Goal: Task Accomplishment & Management: Manage account settings

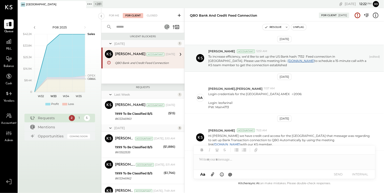
scroll to position [101, 0]
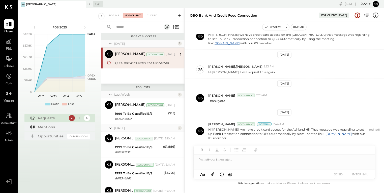
click at [82, 3] on icon at bounding box center [82, 5] width 6 height 6
click at [22, 3] on icon at bounding box center [21, 4] width 7 height 7
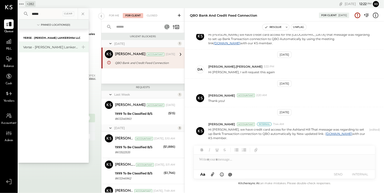
type input "*****"
click at [44, 47] on div "Verse - [PERSON_NAME] Lankershim LLC" at bounding box center [50, 47] width 54 height 5
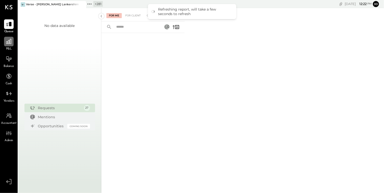
click at [12, 43] on div at bounding box center [9, 42] width 10 height 10
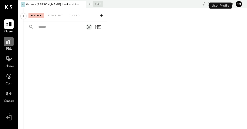
click at [10, 43] on icon at bounding box center [9, 41] width 7 height 7
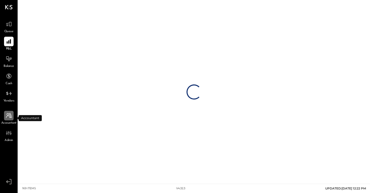
click at [6, 119] on div at bounding box center [9, 116] width 10 height 10
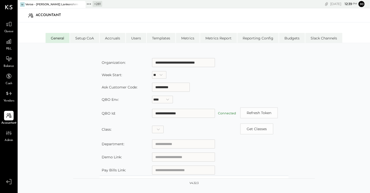
scroll to position [27, 0]
click at [8, 44] on icon at bounding box center [9, 41] width 7 height 7
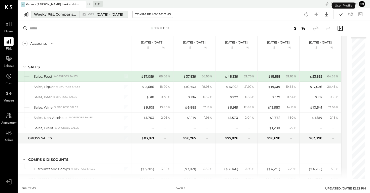
click at [88, 14] on span "W32" at bounding box center [92, 14] width 8 height 3
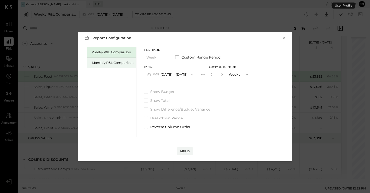
click at [120, 63] on div "Monthly P&L Comparison" at bounding box center [113, 62] width 42 height 5
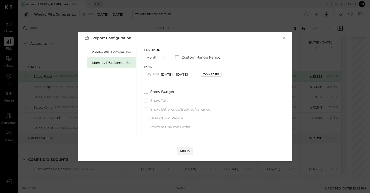
click at [178, 76] on button "M08 Aug 1 - 31, 2025" at bounding box center [170, 74] width 53 height 9
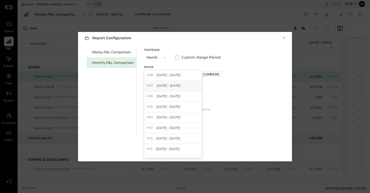
click at [182, 84] on div "M07 [DATE] - [DATE]" at bounding box center [172, 86] width 57 height 11
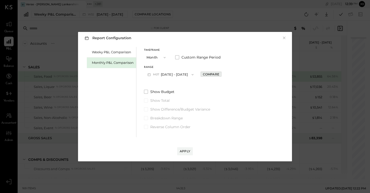
click at [207, 74] on div "Compare" at bounding box center [211, 74] width 16 height 4
click at [221, 76] on div "*" at bounding box center [222, 74] width 27 height 9
click at [220, 75] on div "*" at bounding box center [217, 74] width 16 height 9
click at [221, 75] on icon "button" at bounding box center [222, 74] width 3 height 3
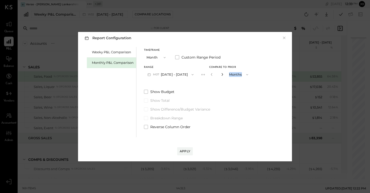
click at [222, 75] on icon "button" at bounding box center [222, 74] width 1 height 3
click at [221, 75] on icon "button" at bounding box center [222, 74] width 3 height 3
type input "*"
click at [188, 129] on button "Apply" at bounding box center [185, 152] width 16 height 8
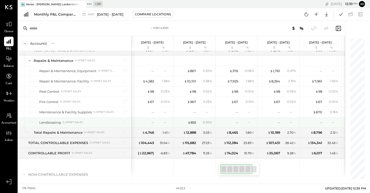
scroll to position [1312, 0]
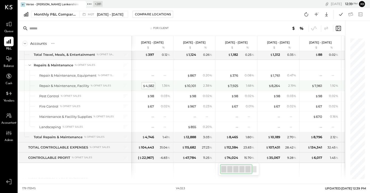
click at [151, 86] on div "$ 4,582" at bounding box center [148, 86] width 11 height 5
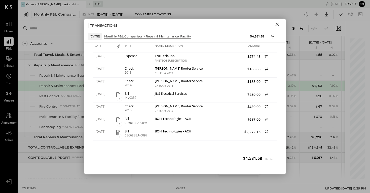
click at [247, 24] on icon "Close" at bounding box center [277, 24] width 6 height 6
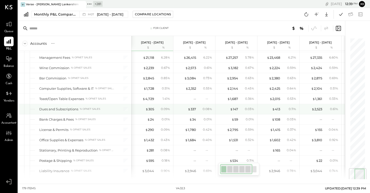
scroll to position [1100, 0]
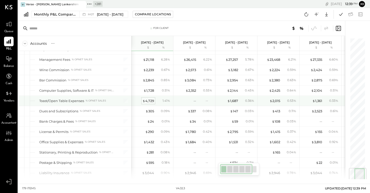
click at [148, 101] on div "$ 4,729" at bounding box center [149, 101] width 12 height 5
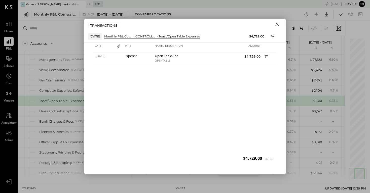
click at [247, 25] on icon "Close" at bounding box center [277, 24] width 6 height 6
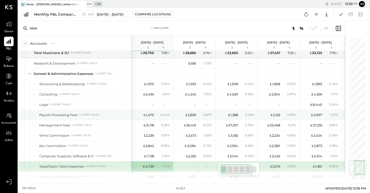
scroll to position [1034, 0]
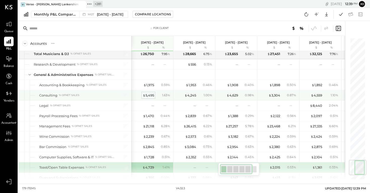
click at [151, 98] on div "$ 5,495" at bounding box center [148, 95] width 11 height 5
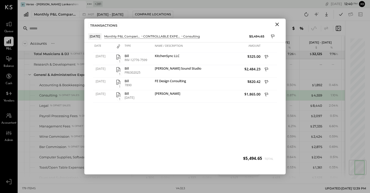
click at [247, 25] on icon "Close" at bounding box center [277, 24] width 6 height 6
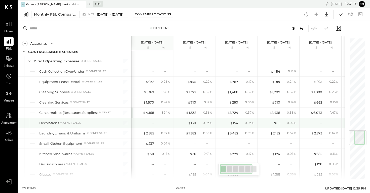
scroll to position [777, 0]
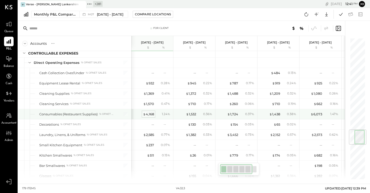
click at [153, 114] on div "$ 4,168" at bounding box center [148, 114] width 11 height 5
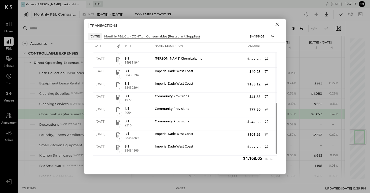
click at [247, 24] on icon "Close" at bounding box center [277, 24] width 6 height 6
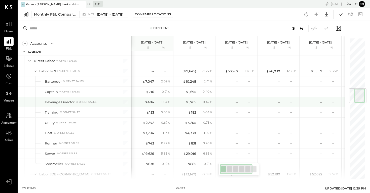
scroll to position [427, 0]
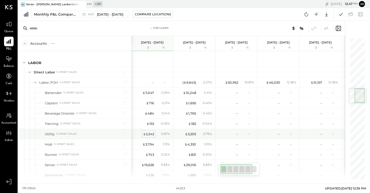
click at [147, 129] on div "$ 2,242" at bounding box center [148, 134] width 11 height 5
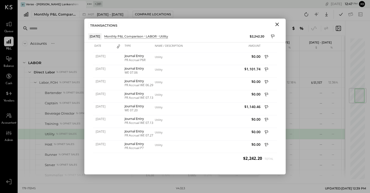
click at [247, 23] on icon "Close" at bounding box center [277, 24] width 6 height 6
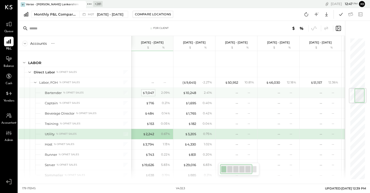
click at [149, 93] on div "$ 7,047" at bounding box center [149, 93] width 12 height 5
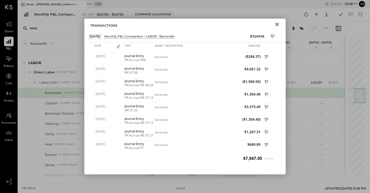
click at [247, 23] on icon "Close" at bounding box center [277, 24] width 6 height 6
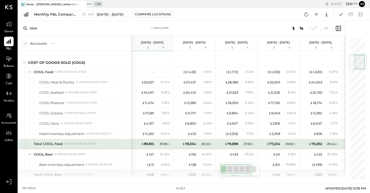
scroll to position [143, 0]
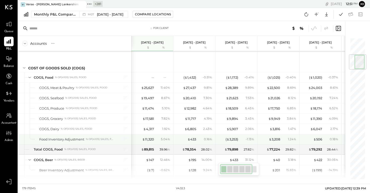
click at [152, 129] on div "$ 11,320 5.04 %" at bounding box center [153, 140] width 38 height 10
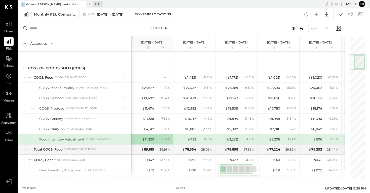
click at [152, 129] on div "$ 11,320 5.04 %" at bounding box center [153, 140] width 38 height 10
click at [150, 129] on div "$ 11,320" at bounding box center [148, 139] width 12 height 5
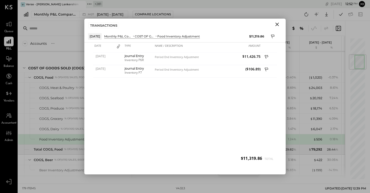
click at [247, 24] on icon "Close" at bounding box center [278, 25] width 4 height 4
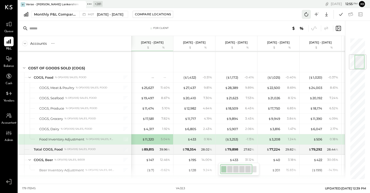
click at [247, 14] on icon at bounding box center [306, 14] width 7 height 7
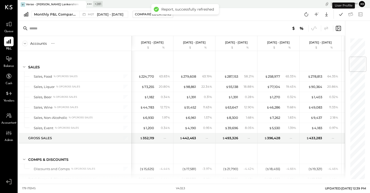
scroll to position [162, 0]
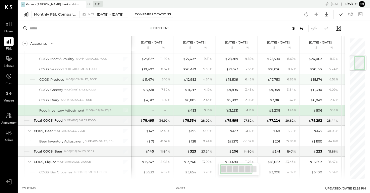
scroll to position [151, 0]
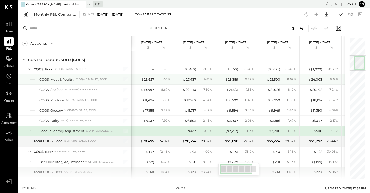
click at [150, 79] on div "$ 25,627" at bounding box center [147, 79] width 13 height 5
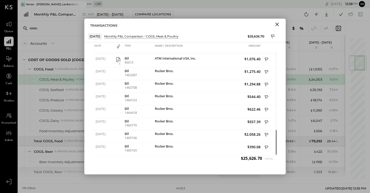
click at [277, 22] on icon "Close" at bounding box center [277, 24] width 6 height 6
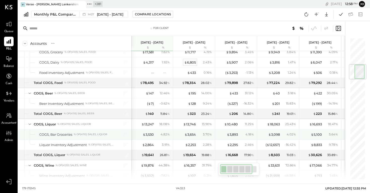
scroll to position [231, 0]
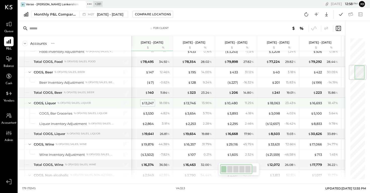
click at [149, 104] on div "$ 13,247" at bounding box center [148, 103] width 12 height 5
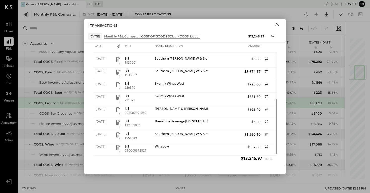
click at [279, 25] on icon "Close" at bounding box center [277, 24] width 6 height 6
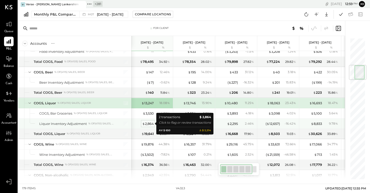
click at [147, 123] on div "$ 2,864" at bounding box center [148, 124] width 12 height 5
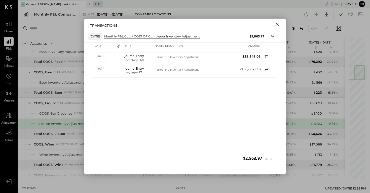
click at [281, 23] on button "Close" at bounding box center [277, 24] width 9 height 7
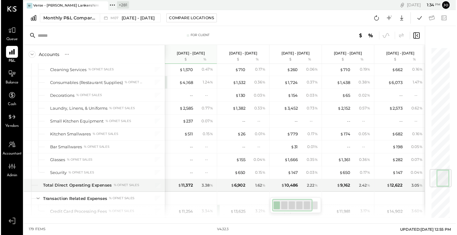
scroll to position [826, 0]
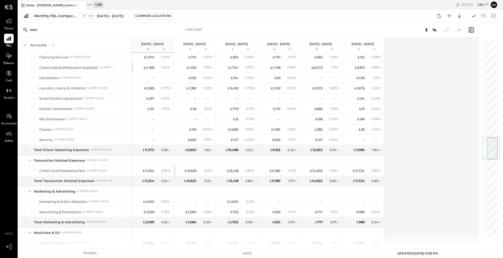
click at [370, 179] on div "Accounts S % GL Jul 1 - 31, 2025 $ % Jun 1 - 30, 2025 $ % May 1 - 31, 2025 $ % …" at bounding box center [248, 142] width 461 height 208
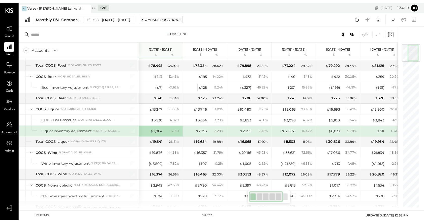
scroll to position [0, 0]
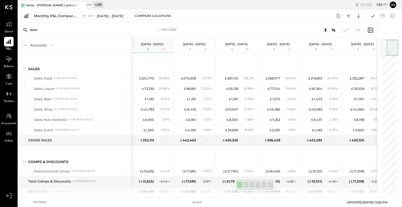
click at [370, 193] on div "179 items v 4.32.3 UPDATED: 08/14/2025 12:55 PM" at bounding box center [210, 201] width 384 height 9
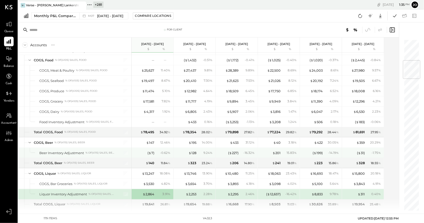
scroll to position [187, 0]
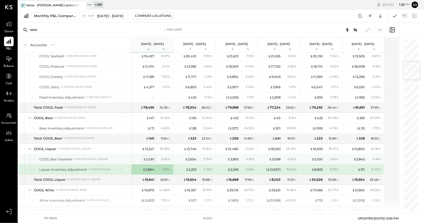
click at [151, 157] on div "$ 3,530" at bounding box center [148, 159] width 11 height 5
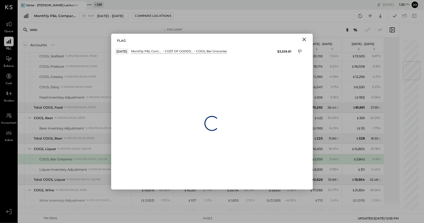
click at [304, 39] on icon "Close" at bounding box center [304, 40] width 6 height 6
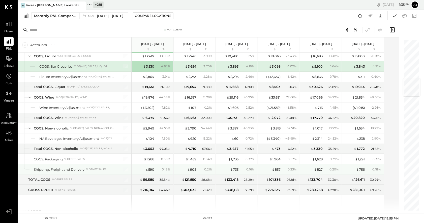
scroll to position [335, 0]
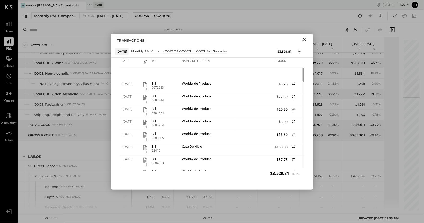
click at [303, 39] on icon "Close" at bounding box center [304, 40] width 6 height 6
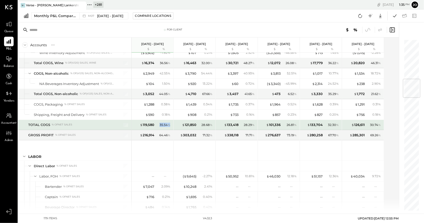
drag, startPoint x: 156, startPoint y: 124, endPoint x: 170, endPoint y: 124, distance: 14.1
click at [170, 124] on div "35.54 %" at bounding box center [163, 125] width 16 height 5
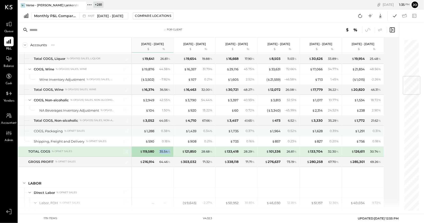
scroll to position [307, 0]
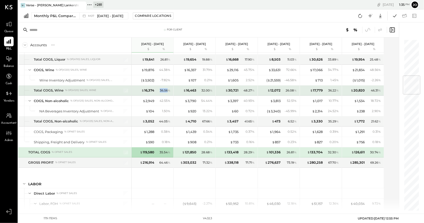
drag, startPoint x: 158, startPoint y: 90, endPoint x: 169, endPoint y: 90, distance: 10.1
click at [169, 90] on div "36.56 %" at bounding box center [163, 90] width 16 height 5
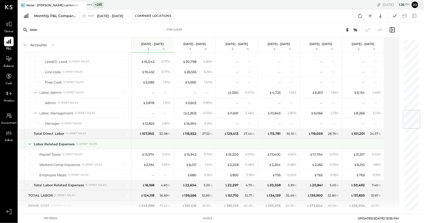
scroll to position [594, 0]
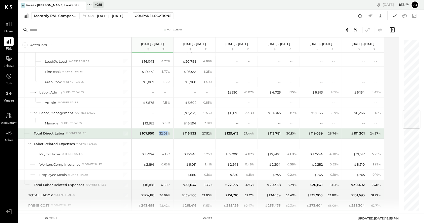
drag, startPoint x: 159, startPoint y: 132, endPoint x: 168, endPoint y: 132, distance: 9.1
click at [168, 132] on div "32.08 %" at bounding box center [164, 134] width 11 height 5
click at [168, 132] on span "%" at bounding box center [169, 134] width 3 height 4
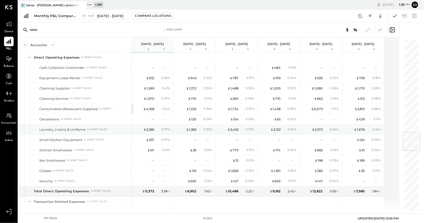
scroll to position [784, 0]
click at [153, 127] on div "$ 2,585" at bounding box center [148, 129] width 11 height 5
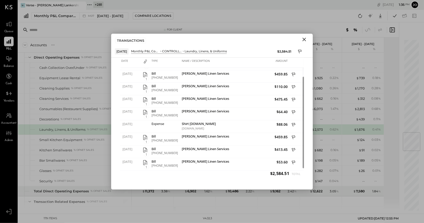
click at [305, 41] on icon "Close" at bounding box center [304, 40] width 4 height 4
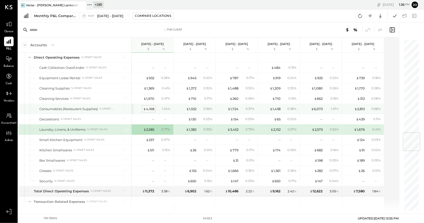
click at [149, 107] on div "$ 4,168" at bounding box center [148, 109] width 11 height 5
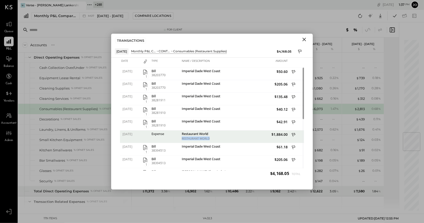
drag, startPoint x: 191, startPoint y: 139, endPoint x: 217, endPoint y: 139, distance: 25.2
click at [216, 139] on div "RESTAURANT WORLD" at bounding box center [208, 139] width 52 height 4
click at [217, 139] on div "RESTAURANT WORLD" at bounding box center [208, 139] width 52 height 4
click at [303, 40] on icon "Close" at bounding box center [304, 40] width 6 height 6
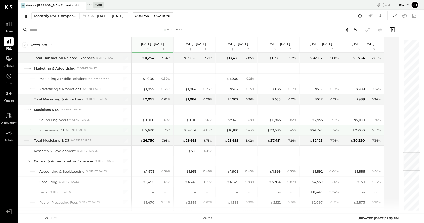
scroll to position [950, 0]
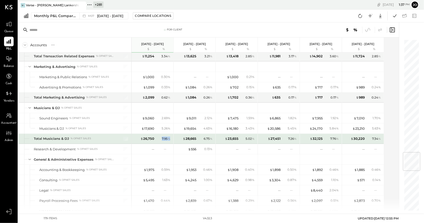
drag, startPoint x: 164, startPoint y: 135, endPoint x: 170, endPoint y: 135, distance: 6.0
click at [170, 137] on div "7.95 %" at bounding box center [163, 139] width 16 height 5
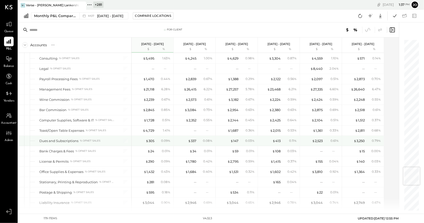
scroll to position [1074, 0]
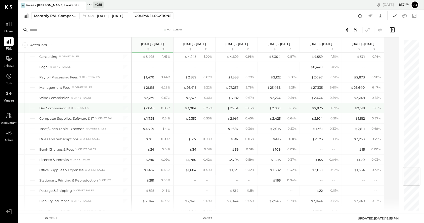
drag, startPoint x: 202, startPoint y: 101, endPoint x: 198, endPoint y: 101, distance: 3.5
click at [200, 106] on div "0.73 %" at bounding box center [206, 108] width 16 height 5
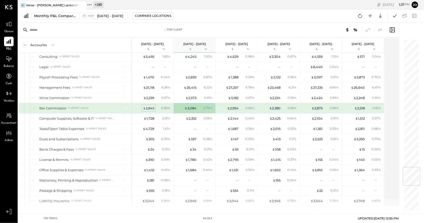
click at [146, 106] on div "$ 2,845" at bounding box center [148, 108] width 11 height 5
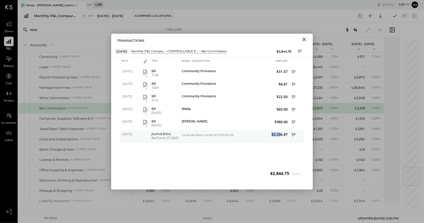
drag, startPoint x: 271, startPoint y: 136, endPoint x: 281, endPoint y: 136, distance: 9.3
click at [281, 136] on span "$2,336.87" at bounding box center [262, 134] width 52 height 5
click at [305, 41] on icon "Close" at bounding box center [304, 40] width 6 height 6
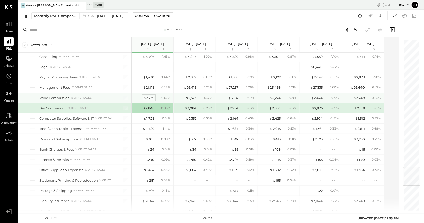
click at [152, 96] on div "$ 2,239" at bounding box center [148, 98] width 11 height 5
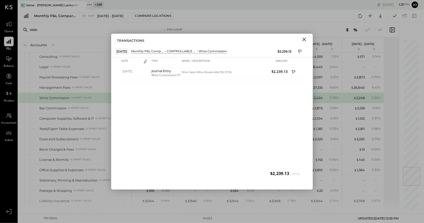
click at [302, 37] on icon "Close" at bounding box center [304, 40] width 6 height 6
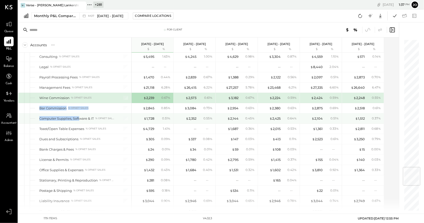
drag, startPoint x: 36, startPoint y: 102, endPoint x: 80, endPoint y: 111, distance: 45.3
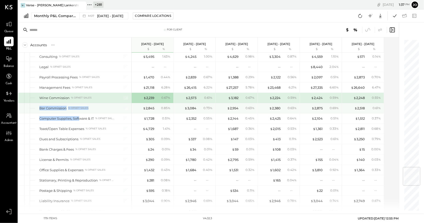
click at [95, 106] on div "Bar Commission % of NET SALES" at bounding box center [76, 108] width 75 height 5
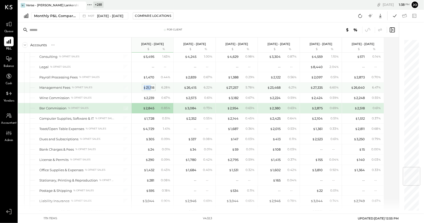
drag, startPoint x: 141, startPoint y: 83, endPoint x: 151, endPoint y: 83, distance: 9.3
click at [151, 85] on div "$ 21,118" at bounding box center [144, 87] width 20 height 5
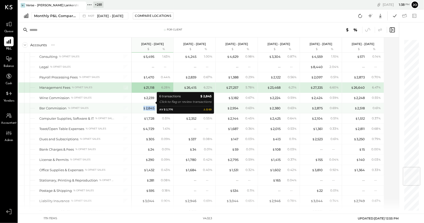
drag, startPoint x: 141, startPoint y: 103, endPoint x: 158, endPoint y: 103, distance: 16.4
click at [158, 103] on div "$ 2,845 0.85 %" at bounding box center [153, 108] width 38 height 10
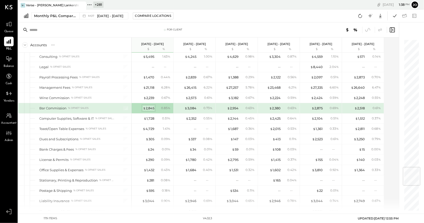
click at [149, 106] on div "$ 2,845" at bounding box center [148, 108] width 11 height 5
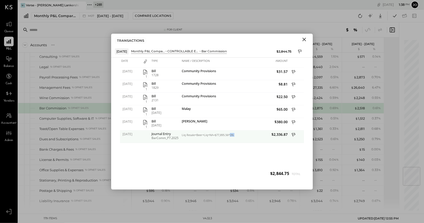
drag, startPoint x: 230, startPoint y: 137, endPoint x: 236, endPoint y: 137, distance: 6.3
click at [236, 131] on div "07/31/2025 Journal Entry BarComm_P7.2025 Liq Resale+Beer+Liq+NA=$77,895.56*3% $…" at bounding box center [212, 131] width 184 height 0
drag, startPoint x: 183, startPoint y: 136, endPoint x: 212, endPoint y: 135, distance: 29.7
click at [212, 135] on div "Liq Resale+Beer+Liq+NA=$77,895.56*3%" at bounding box center [208, 136] width 52 height 4
drag, startPoint x: 215, startPoint y: 135, endPoint x: 232, endPoint y: 136, distance: 16.4
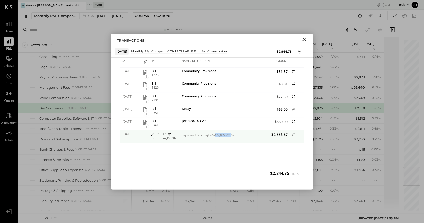
click at [232, 136] on div "Liq Resale+Beer+Liq+NA=$77,895.56*3%" at bounding box center [208, 136] width 52 height 4
click at [304, 41] on icon "Close" at bounding box center [304, 40] width 6 height 6
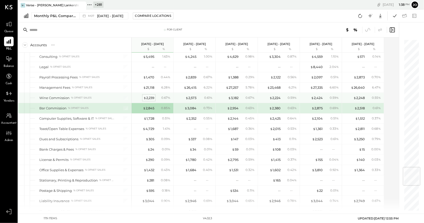
click at [150, 96] on div "$ 2,239" at bounding box center [148, 98] width 11 height 5
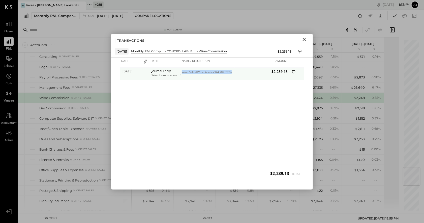
drag, startPoint x: 182, startPoint y: 72, endPoint x: 231, endPoint y: 75, distance: 49.0
click at [231, 75] on div "Wine Sales+Wine Resale=$44,782.5*5%" at bounding box center [207, 74] width 54 height 13
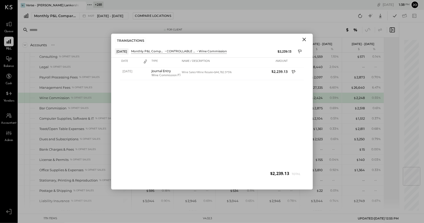
click at [306, 42] on icon "Close" at bounding box center [304, 40] width 6 height 6
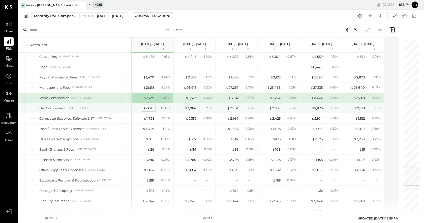
click at [149, 106] on div "$ 2,845" at bounding box center [148, 108] width 11 height 5
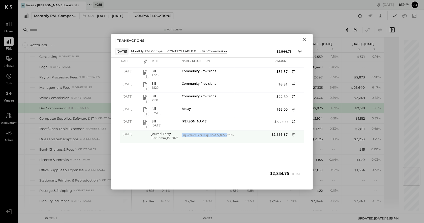
drag, startPoint x: 182, startPoint y: 136, endPoint x: 227, endPoint y: 137, distance: 45.1
click at [227, 137] on div "Liq Resale+Beer+Liq+NA=$77,895.56*3%" at bounding box center [208, 136] width 52 height 4
drag, startPoint x: 236, startPoint y: 137, endPoint x: 190, endPoint y: 135, distance: 45.9
click at [190, 131] on div "07/31/2025 Journal Entry BarComm_P7.2025 Liq Resale+Beer+Liq+NA=$77,895.56*3% $…" at bounding box center [212, 131] width 184 height 0
click at [306, 42] on icon "Close" at bounding box center [304, 40] width 6 height 6
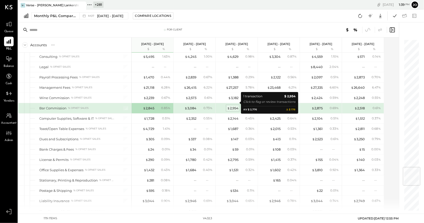
click at [234, 106] on div "$ 2,954" at bounding box center [232, 108] width 11 height 5
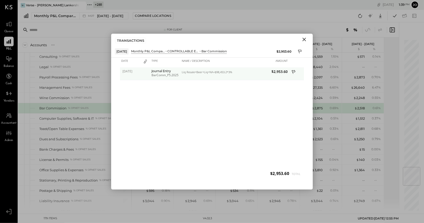
click at [294, 73] on icon at bounding box center [294, 73] width 5 height 6
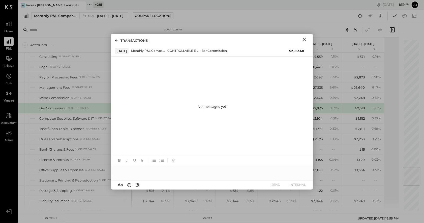
click at [238, 177] on div at bounding box center [212, 168] width 202 height 24
click at [234, 171] on div at bounding box center [212, 171] width 202 height 10
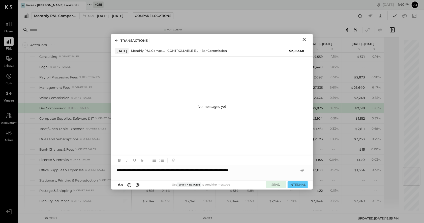
click at [280, 184] on button "SEND" at bounding box center [276, 185] width 20 height 7
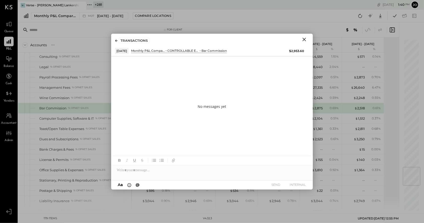
click at [306, 41] on icon "Close" at bounding box center [304, 40] width 6 height 6
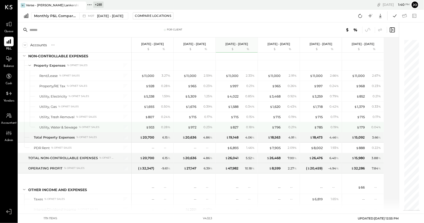
scroll to position [1437, 0]
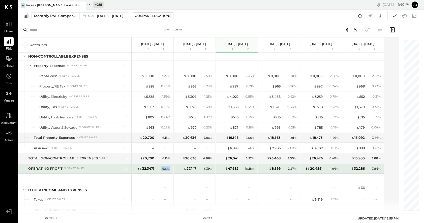
drag, startPoint x: 161, startPoint y: 163, endPoint x: 173, endPoint y: 163, distance: 12.1
click at [173, 164] on div "( $ 32,347 ) - 9.61 %" at bounding box center [153, 169] width 42 height 10
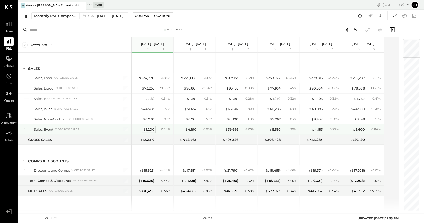
click at [153, 127] on div "$ 1,200" at bounding box center [148, 129] width 11 height 5
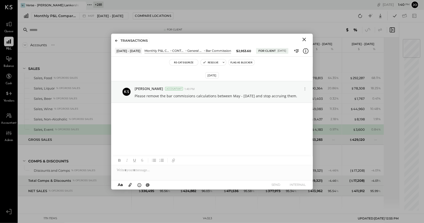
click at [117, 40] on icon at bounding box center [116, 41] width 3 height 3
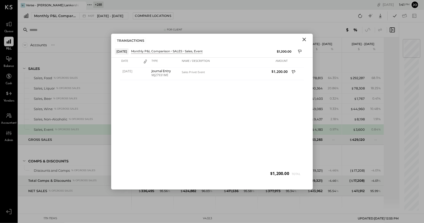
click at [305, 40] on icon "Close" at bounding box center [304, 40] width 6 height 6
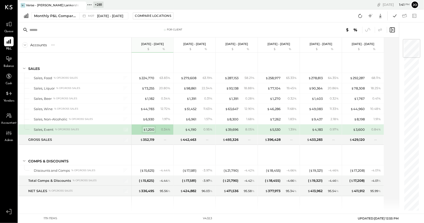
click at [153, 130] on div "$ 1,200" at bounding box center [148, 129] width 11 height 5
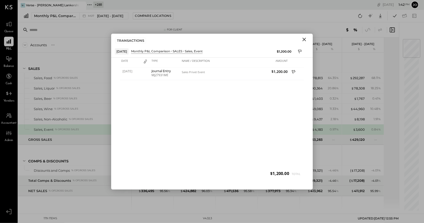
click at [304, 35] on div "TRANSACTIONS" at bounding box center [212, 40] width 202 height 12
click at [302, 40] on icon "Close" at bounding box center [304, 40] width 6 height 6
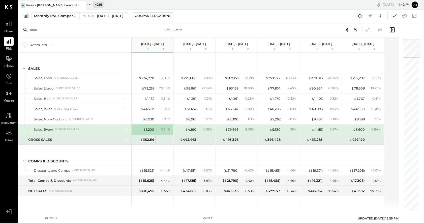
click at [147, 141] on div "$ 352,119" at bounding box center [147, 140] width 14 height 5
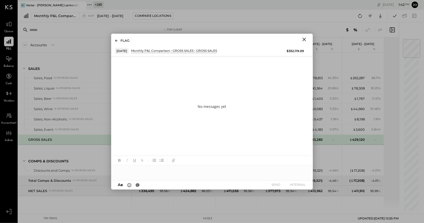
click at [222, 174] on div at bounding box center [212, 171] width 202 height 10
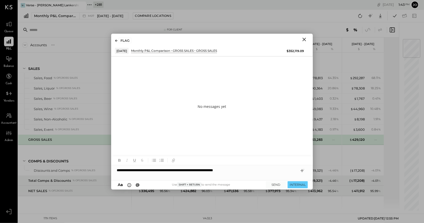
click at [168, 172] on div "**********" at bounding box center [212, 171] width 202 height 10
click at [287, 172] on div "**********" at bounding box center [212, 171] width 202 height 10
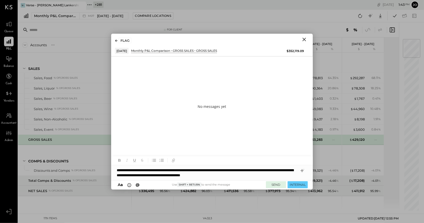
click at [273, 186] on button "SEND" at bounding box center [276, 185] width 20 height 7
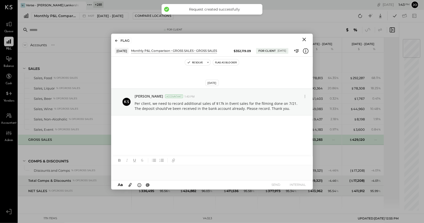
click at [304, 41] on icon "Close" at bounding box center [304, 40] width 6 height 6
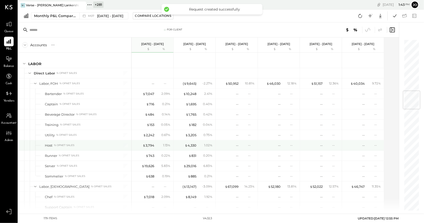
scroll to position [424, 0]
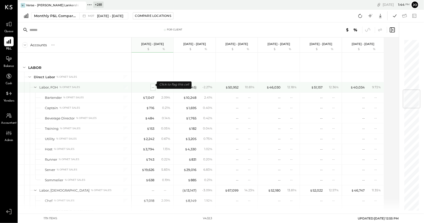
click at [153, 85] on div "--" at bounding box center [153, 87] width 3 height 5
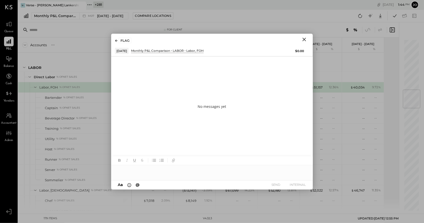
click at [202, 175] on div at bounding box center [212, 171] width 202 height 10
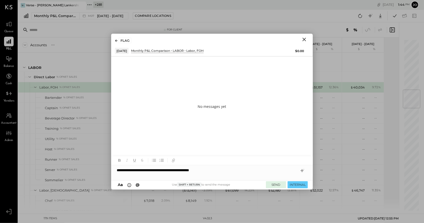
click at [280, 187] on button "SEND" at bounding box center [276, 185] width 20 height 7
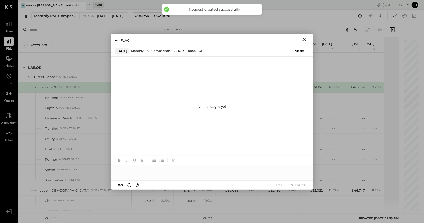
click at [306, 38] on icon "Close" at bounding box center [304, 40] width 6 height 6
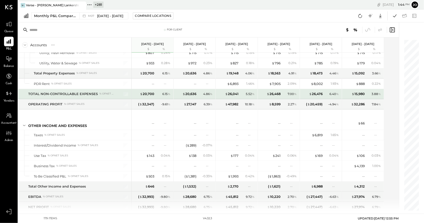
scroll to position [1507, 0]
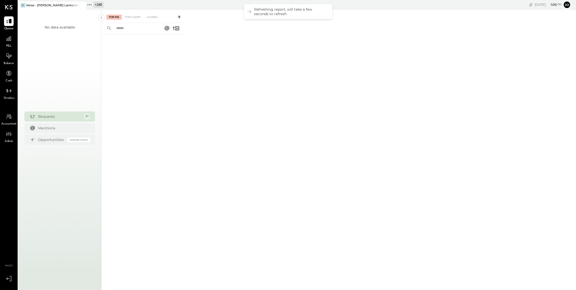
click at [90, 4] on icon at bounding box center [89, 5] width 7 height 7
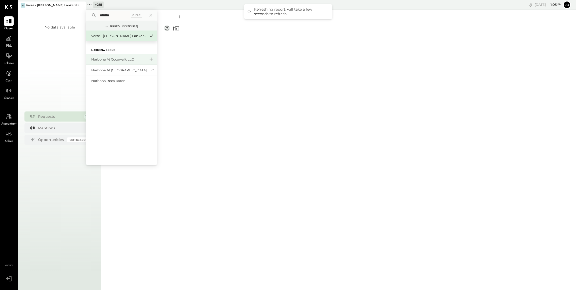
type input "*******"
click at [110, 57] on div "Narbona at Cocowalk LLC" at bounding box center [118, 59] width 54 height 5
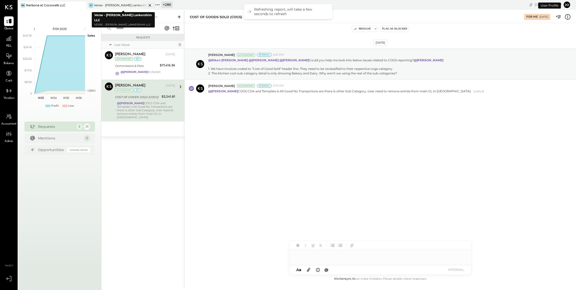
click at [150, 4] on icon at bounding box center [150, 5] width 6 height 6
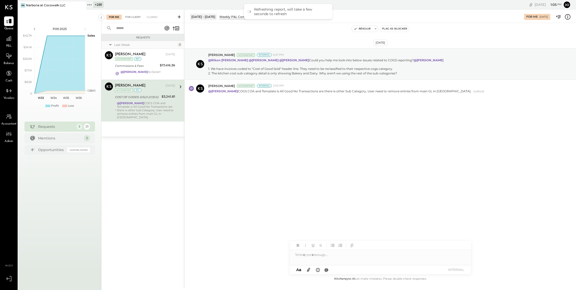
click at [132, 15] on div "For Client" at bounding box center [133, 17] width 20 height 5
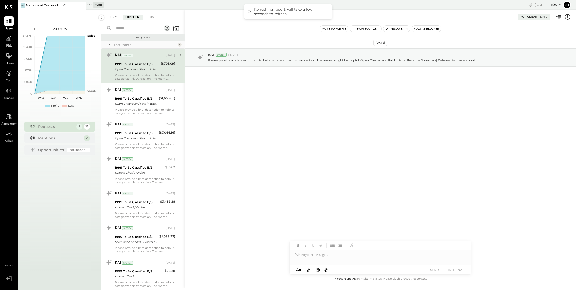
click at [117, 17] on div "For Me" at bounding box center [113, 17] width 15 height 5
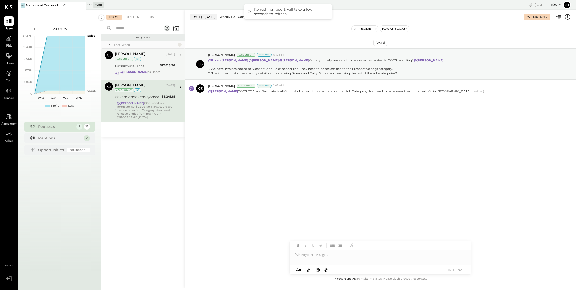
click at [139, 79] on div "Navin Jain Accountant Navin Jain Aug 11, 2025 Accountant int Commissions & Fees…" at bounding box center [142, 64] width 83 height 31
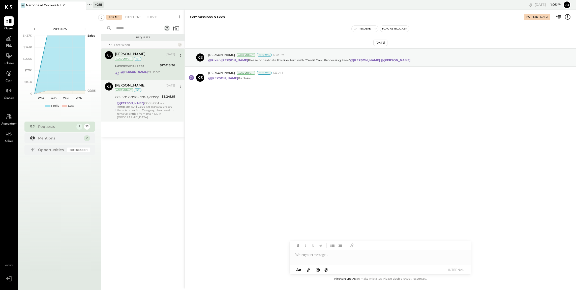
click at [142, 101] on div "Navin Jain Aug 11, 2025 Accountant int COST OF GOODS SOLD (COGS) $3,241.81 @Jos…" at bounding box center [145, 100] width 60 height 37
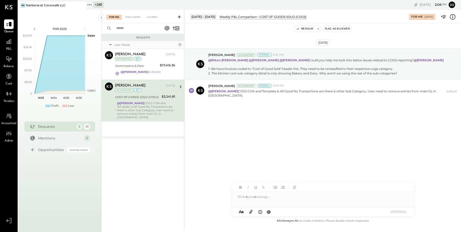
click at [83, 5] on icon at bounding box center [82, 5] width 6 height 6
click at [22, 5] on icon at bounding box center [21, 5] width 7 height 7
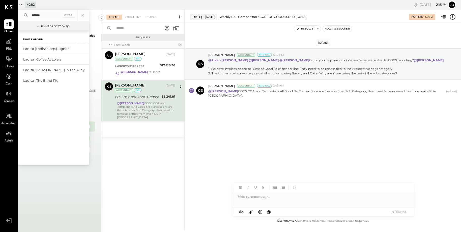
type input "******"
click at [53, 48] on div "Ladisa (Ladisa Corp.) - Ignite" at bounding box center [50, 48] width 54 height 5
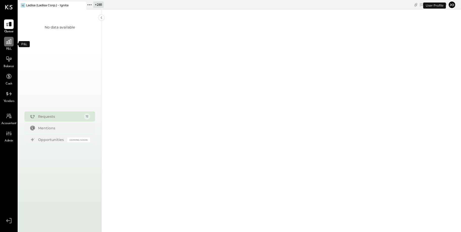
click at [8, 43] on icon at bounding box center [8, 41] width 5 height 5
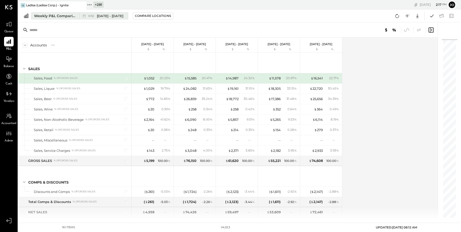
click at [68, 16] on div "Weekly P&L Comparison" at bounding box center [55, 15] width 42 height 5
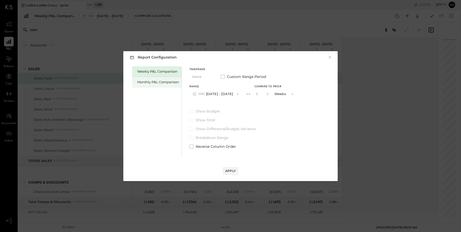
click at [159, 86] on div "Monthly P&L Comparison" at bounding box center [156, 82] width 49 height 11
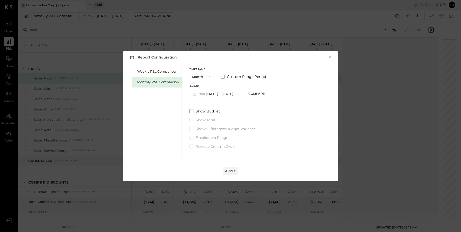
click at [209, 98] on button "M08 [DATE] - [DATE]" at bounding box center [215, 93] width 53 height 9
click at [221, 105] on span "[DATE] - [DATE]" at bounding box center [214, 105] width 24 height 4
click at [254, 98] on div "Range M07 Jul 1 - 31, 2025 Compare" at bounding box center [228, 91] width 78 height 13
click at [254, 96] on button "Compare" at bounding box center [256, 93] width 21 height 5
click at [266, 92] on icon "button" at bounding box center [267, 93] width 3 height 3
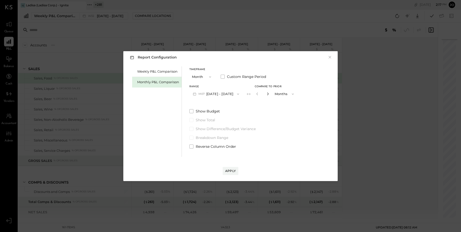
click at [266, 92] on icon "button" at bounding box center [267, 93] width 3 height 3
type input "*"
click at [233, 172] on div "Apply" at bounding box center [230, 171] width 11 height 4
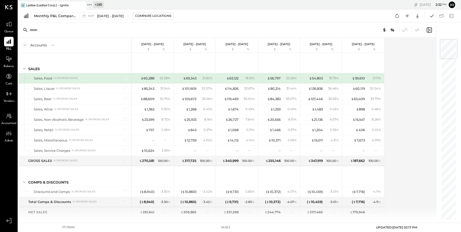
click at [91, 5] on icon at bounding box center [89, 5] width 7 height 7
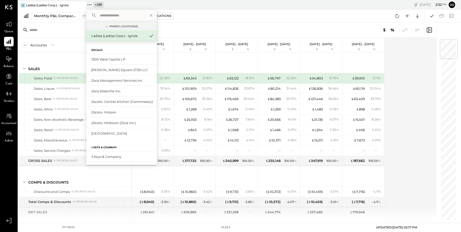
type input "*"
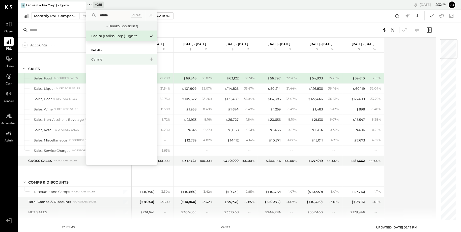
type input "******"
click at [115, 58] on div "Carmel" at bounding box center [118, 59] width 54 height 5
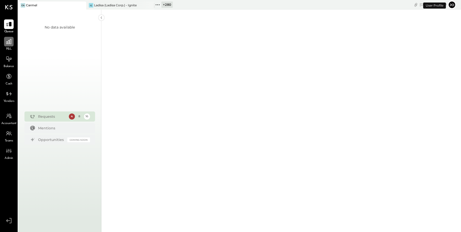
click at [11, 42] on icon at bounding box center [9, 41] width 7 height 7
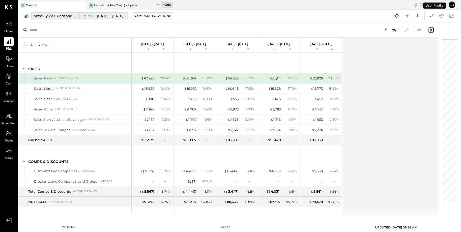
click at [64, 16] on div "Weekly P&L Comparison" at bounding box center [55, 15] width 42 height 5
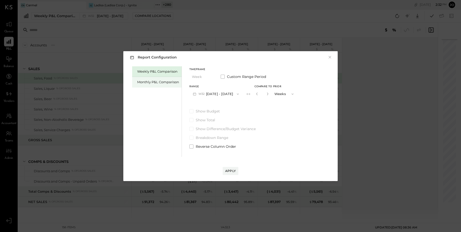
click at [147, 78] on div "Monthly P&L Comparison" at bounding box center [156, 82] width 49 height 11
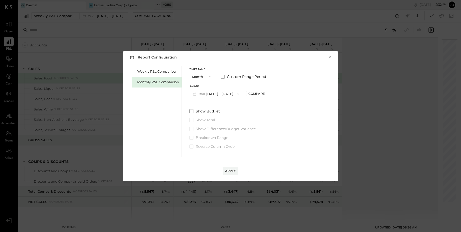
click at [223, 95] on button "M08 [DATE] - [DATE]" at bounding box center [215, 93] width 53 height 9
click at [224, 100] on div "M07 [DATE] - [DATE]" at bounding box center [217, 105] width 57 height 11
click at [255, 93] on div "Compare" at bounding box center [256, 93] width 16 height 4
click at [272, 94] on div "Months" at bounding box center [284, 93] width 25 height 9
click at [265, 94] on div "*" at bounding box center [262, 93] width 16 height 9
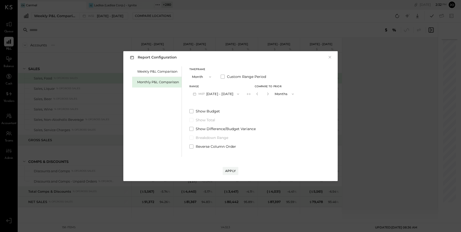
click at [266, 94] on button "button" at bounding box center [268, 94] width 4 height 6
type input "*"
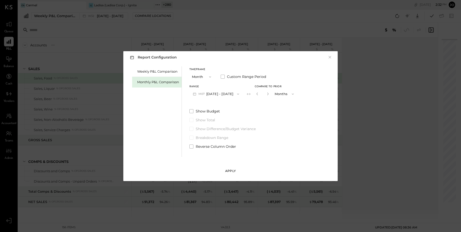
click at [228, 168] on button "Apply" at bounding box center [230, 171] width 16 height 8
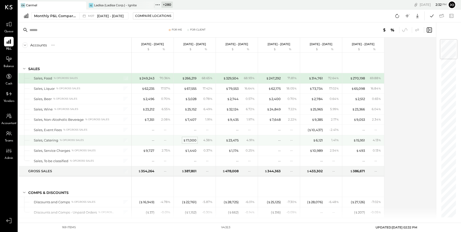
click at [194, 141] on div "$ 17,000" at bounding box center [189, 140] width 13 height 5
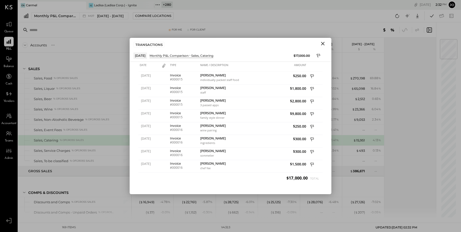
click at [322, 44] on icon "Close" at bounding box center [322, 44] width 6 height 6
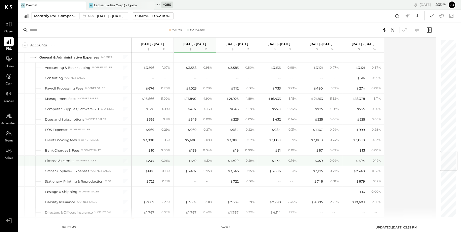
scroll to position [931, 0]
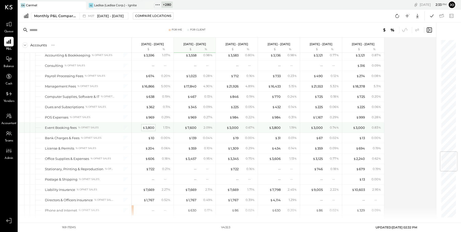
click at [152, 125] on div "$ 3,800" at bounding box center [148, 127] width 12 height 5
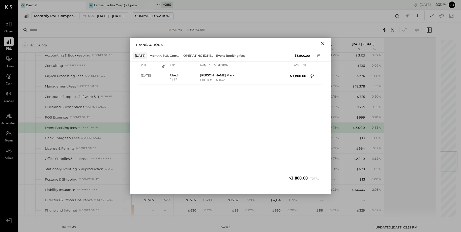
click at [320, 42] on icon "Close" at bounding box center [322, 44] width 6 height 6
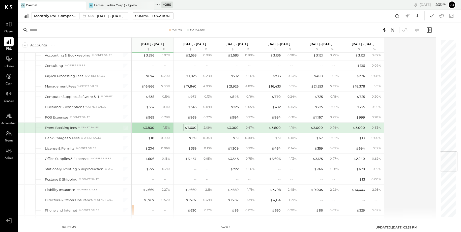
click at [194, 125] on div "$ 7,600" at bounding box center [190, 127] width 12 height 5
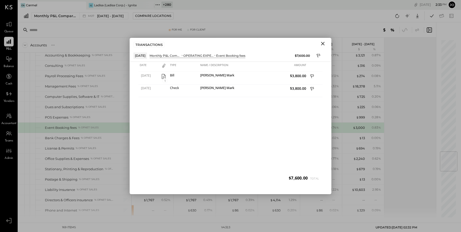
click at [322, 45] on icon "Close" at bounding box center [322, 44] width 6 height 6
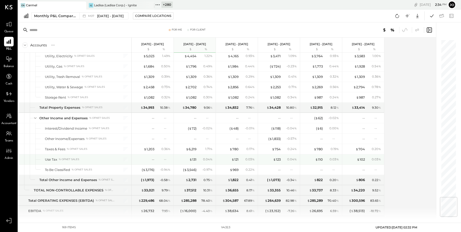
scroll to position [1310, 0]
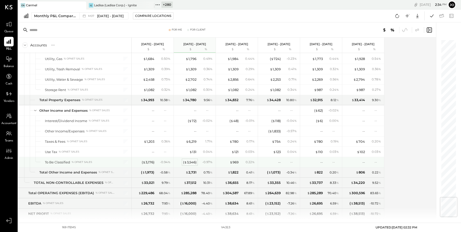
click at [190, 160] on div "( $ 3,546 )" at bounding box center [189, 162] width 13 height 5
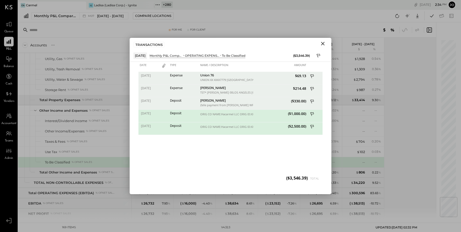
click at [323, 46] on icon "Close" at bounding box center [322, 44] width 6 height 6
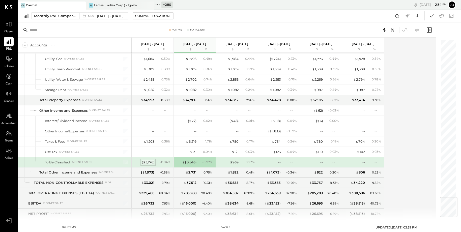
click at [153, 160] on div "( $ 3,176 )" at bounding box center [148, 162] width 13 height 5
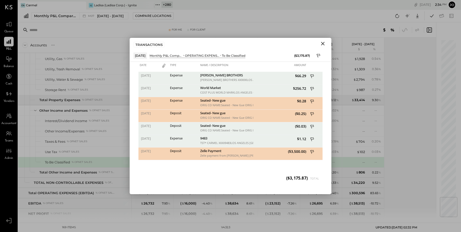
click at [321, 44] on icon "Close" at bounding box center [323, 44] width 4 height 4
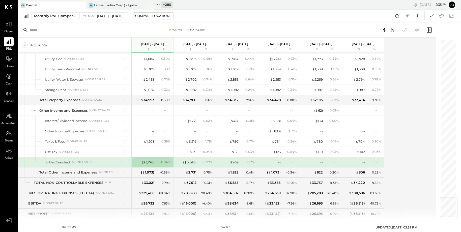
click at [4, 25] on div "Queue" at bounding box center [9, 26] width 15 height 15
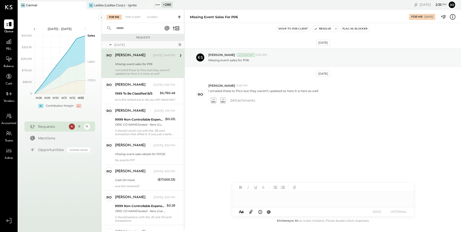
click at [304, 201] on div at bounding box center [322, 197] width 181 height 10
click at [379, 213] on button "SEND" at bounding box center [377, 211] width 20 height 7
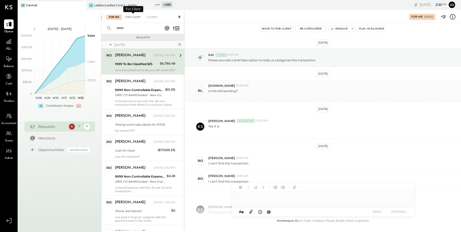
click at [138, 15] on div "For Client" at bounding box center [133, 17] width 20 height 5
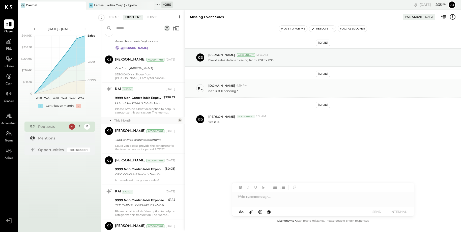
scroll to position [364, 0]
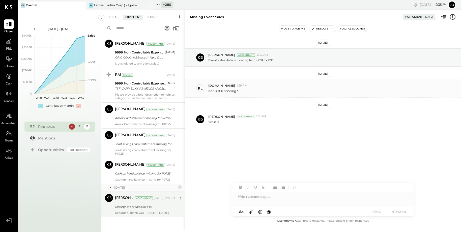
click at [164, 204] on div "Missing event sales for P06" at bounding box center [144, 206] width 59 height 5
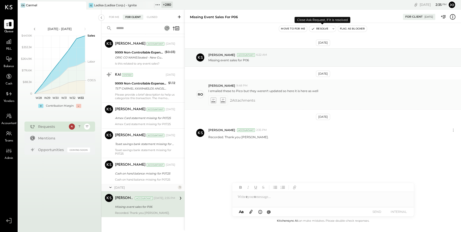
click at [323, 28] on button "Resolve" at bounding box center [319, 29] width 21 height 6
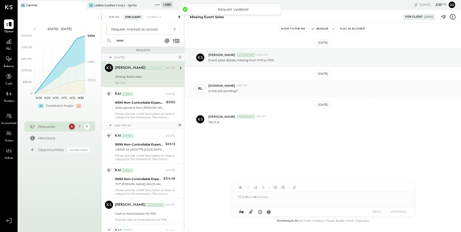
click at [112, 18] on div "For Me" at bounding box center [113, 17] width 15 height 5
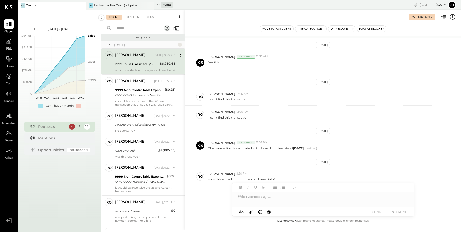
scroll to position [68, 0]
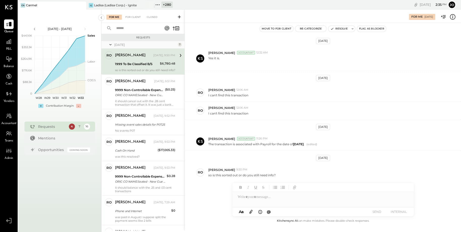
click at [452, 18] on icon at bounding box center [452, 17] width 7 height 7
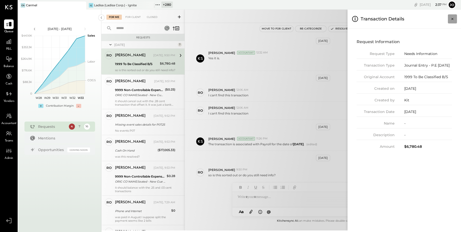
click at [452, 17] on icon "Close panel" at bounding box center [451, 18] width 5 height 5
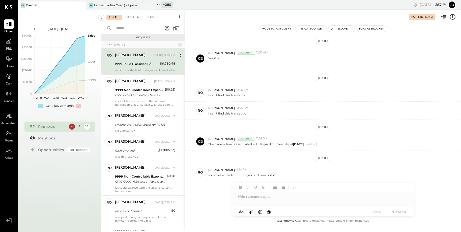
click at [296, 200] on div at bounding box center [322, 197] width 181 height 10
click at [335, 28] on button "Resolve" at bounding box center [338, 29] width 21 height 6
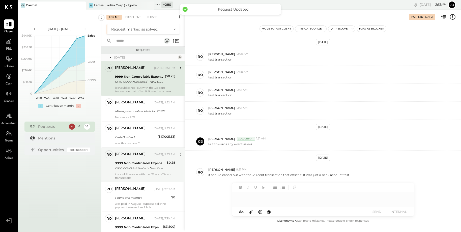
scroll to position [13, 0]
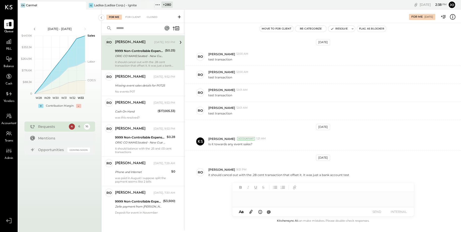
click at [133, 21] on div "For Me For Client Closed" at bounding box center [142, 16] width 83 height 13
click at [133, 17] on div "For Client" at bounding box center [133, 17] width 20 height 5
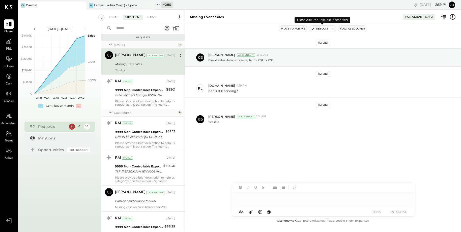
click at [323, 27] on button "Resolve" at bounding box center [319, 29] width 21 height 6
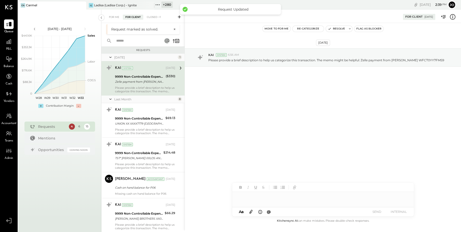
click at [135, 79] on div "Zelle payment from JANE LORIN WFCT0YY7FMS9" at bounding box center [139, 81] width 49 height 5
click at [451, 17] on icon at bounding box center [452, 17] width 7 height 7
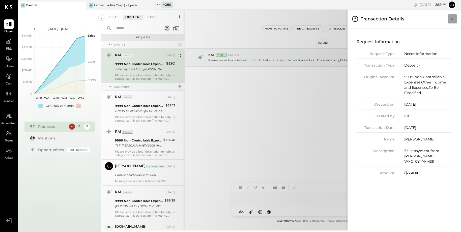
click at [453, 20] on icon "Close panel" at bounding box center [451, 18] width 5 height 5
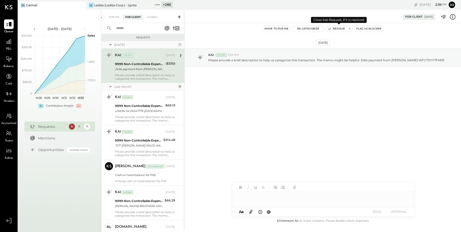
click at [331, 30] on button "Resolve" at bounding box center [336, 29] width 21 height 6
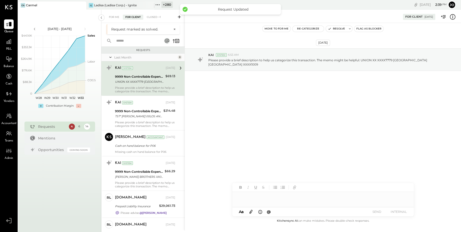
click at [154, 80] on div "UNION XX XXXX7779 LOS ANGELES CA XXXX1009" at bounding box center [139, 81] width 49 height 5
click at [452, 20] on div "For Client 07/07/2025" at bounding box center [323, 16] width 276 height 10
click at [452, 16] on icon at bounding box center [452, 17] width 7 height 7
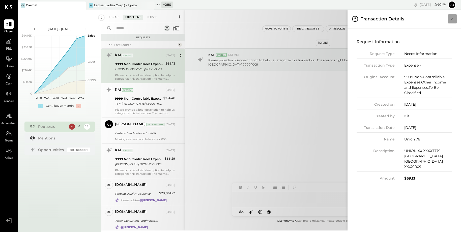
click at [451, 17] on icon "Close panel" at bounding box center [451, 18] width 5 height 5
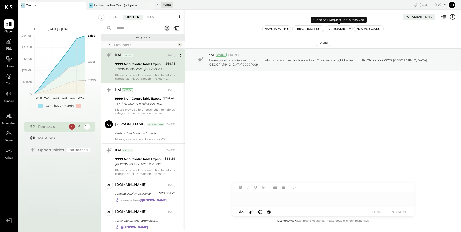
click at [337, 29] on button "Resolve" at bounding box center [336, 29] width 21 height 6
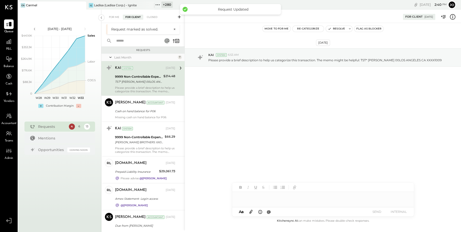
click at [452, 17] on icon at bounding box center [452, 16] width 1 height 3
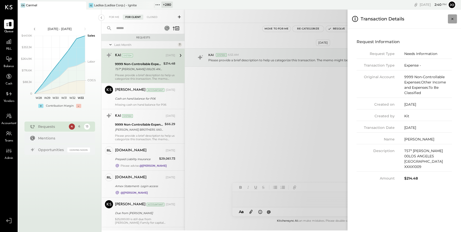
click at [450, 17] on icon "Close panel" at bounding box center [451, 18] width 5 height 5
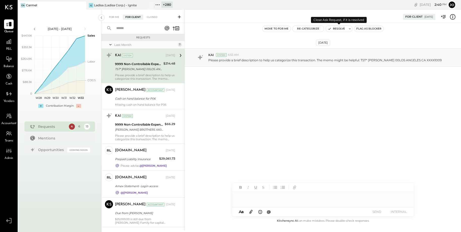
click at [335, 29] on button "Resolve" at bounding box center [336, 29] width 21 height 6
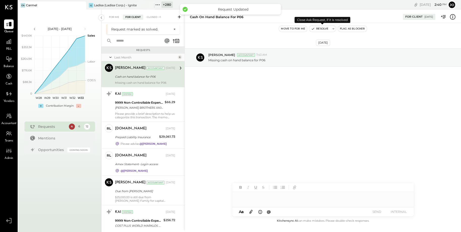
click at [319, 31] on button "Resolve" at bounding box center [319, 29] width 21 height 6
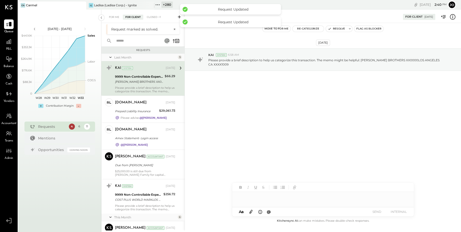
click at [138, 80] on div "MANN BROTHERS XX0000LOS ANGELES CA XXXX1009" at bounding box center [139, 81] width 48 height 5
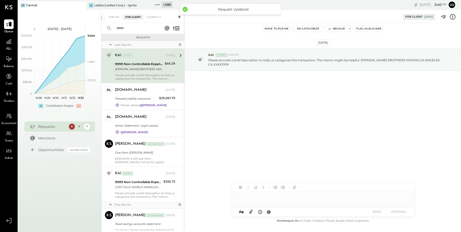
click at [452, 19] on icon at bounding box center [452, 17] width 6 height 6
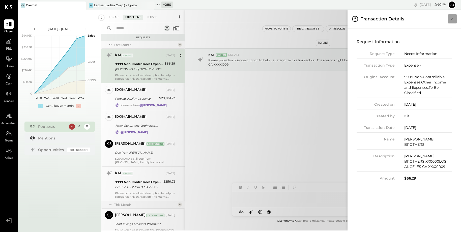
click at [448, 19] on button "Close panel" at bounding box center [451, 18] width 9 height 9
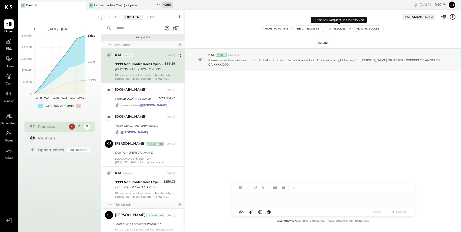
click at [329, 27] on icon "button" at bounding box center [330, 29] width 4 height 4
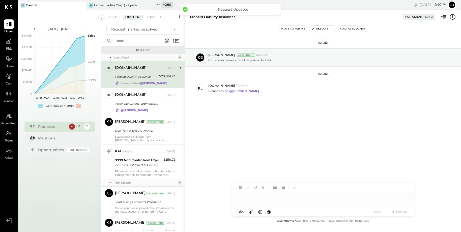
click at [138, 75] on div "Prepaid Liability Insurance" at bounding box center [136, 76] width 43 height 5
click at [265, 60] on p "Could you please share the policy details?" at bounding box center [239, 60] width 63 height 4
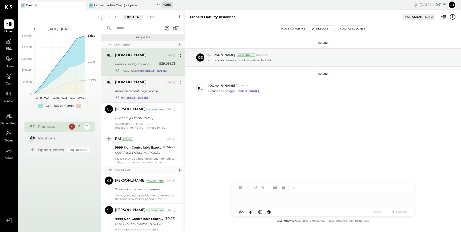
click at [162, 94] on div "rleeinc.me Jul 23, 2025 Amex Statement- Login access @ronnie" at bounding box center [145, 89] width 60 height 22
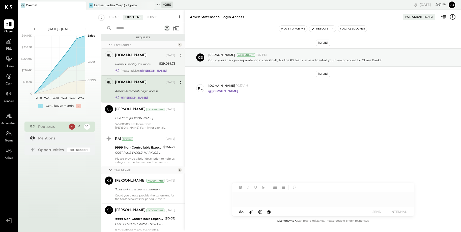
click at [138, 68] on div "Please advise. @ronnie" at bounding box center [145, 70] width 60 height 5
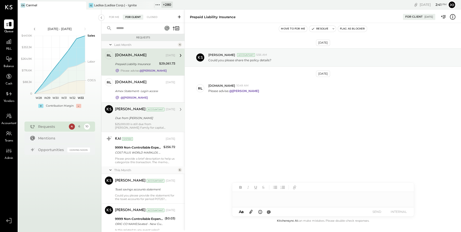
click at [147, 107] on div "Dhwani Solanki Accountant" at bounding box center [140, 109] width 50 height 5
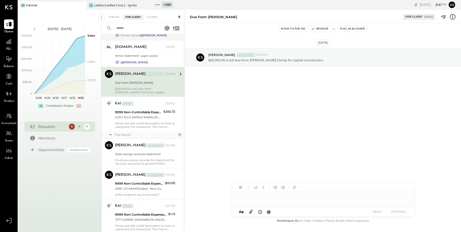
scroll to position [39, 0]
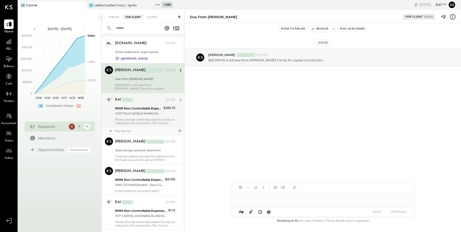
click at [150, 109] on div "9999 Non-Controllable Expenses:Other Income and Expenses:To Be Classified" at bounding box center [138, 108] width 47 height 5
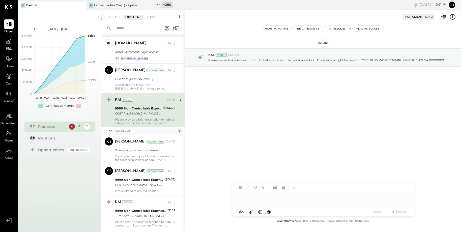
click at [450, 18] on icon at bounding box center [452, 17] width 6 height 6
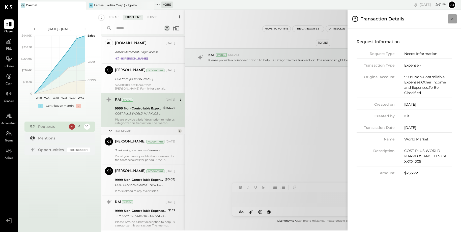
click at [451, 18] on icon "Close panel" at bounding box center [451, 18] width 5 height 5
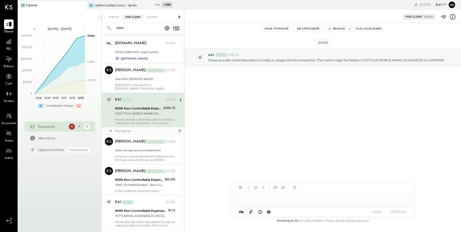
click at [334, 28] on button "Resolve" at bounding box center [336, 29] width 21 height 6
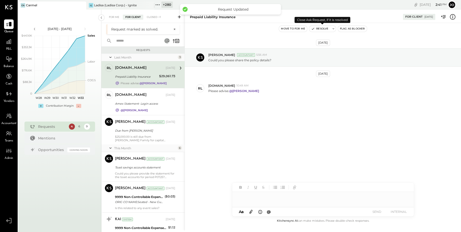
click at [322, 28] on button "Resolve" at bounding box center [319, 29] width 21 height 6
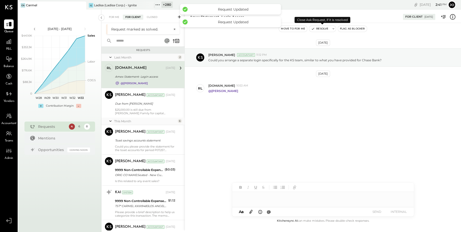
click at [319, 28] on button "Resolve" at bounding box center [319, 29] width 21 height 6
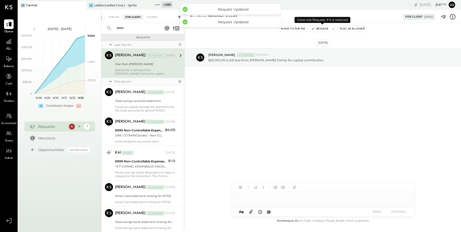
click at [318, 28] on button "Resolve" at bounding box center [319, 29] width 21 height 6
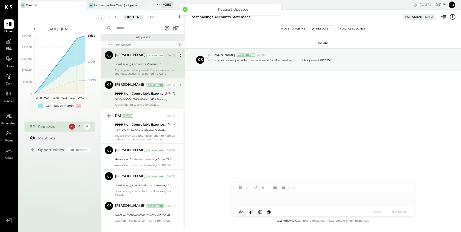
click at [149, 104] on div "Is this related to any event sales?" at bounding box center [145, 105] width 60 height 4
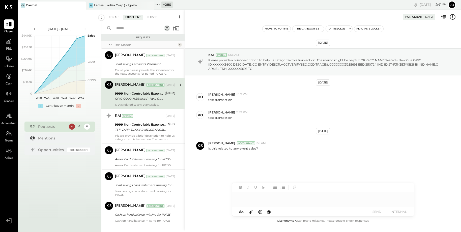
click at [452, 20] on icon at bounding box center [452, 17] width 7 height 7
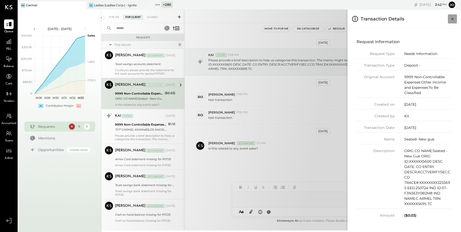
click at [455, 17] on button "Close panel" at bounding box center [451, 18] width 9 height 9
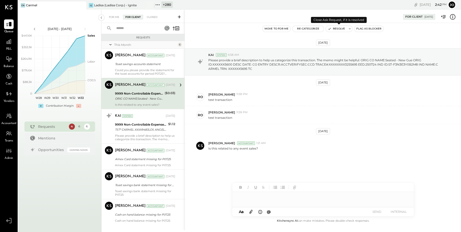
click at [339, 28] on button "Resolve" at bounding box center [336, 29] width 21 height 6
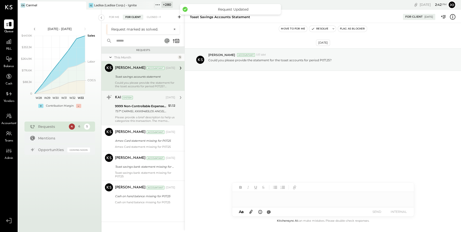
click at [149, 102] on div "KAI System Aug 01, 2025 9999 Non-Controllable Expenses:Other Income and Expense…" at bounding box center [145, 107] width 60 height 29
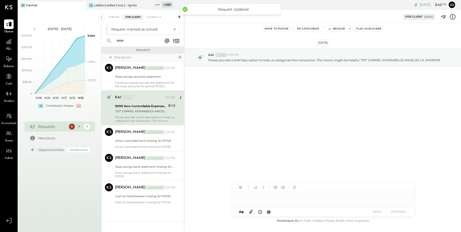
click at [335, 31] on button "Resolve" at bounding box center [336, 29] width 21 height 6
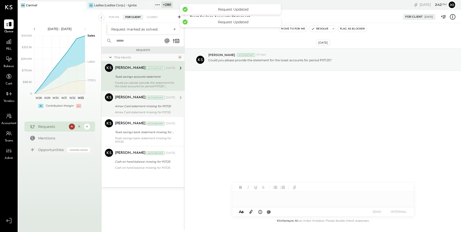
click at [134, 103] on div "Amex Card statement missing for P07.25" at bounding box center [144, 106] width 59 height 6
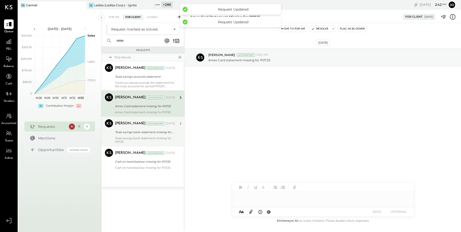
click at [146, 132] on div "Dhwani Solanki Accountant Dhwani Solanki Accountant Aug 04, 2025 Toast savings …" at bounding box center [142, 130] width 83 height 29
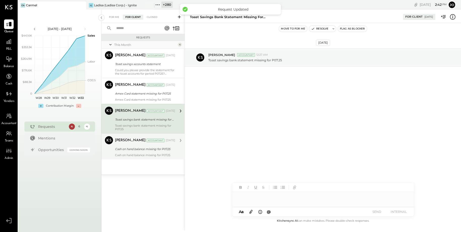
click at [151, 154] on div "Cash on hand balance missing for P07.25" at bounding box center [145, 155] width 60 height 4
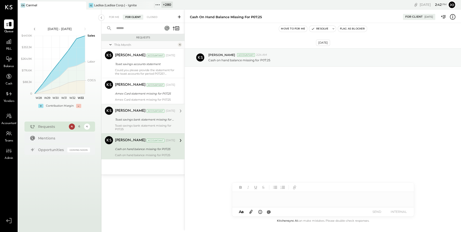
click at [150, 119] on div "Toast savings bank statement missing for P07.25" at bounding box center [144, 119] width 59 height 5
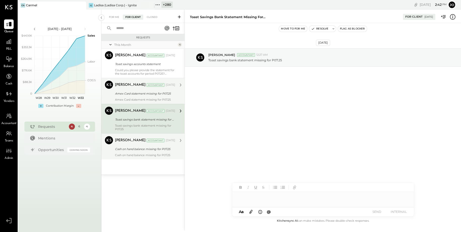
click at [148, 93] on div "Amex Card statement missing for P07.25" at bounding box center [144, 93] width 59 height 5
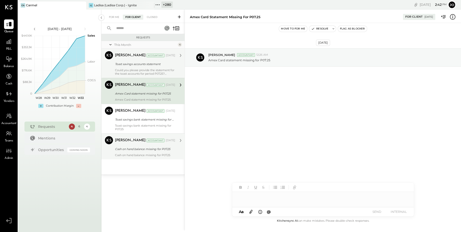
click at [148, 65] on div "Toast savings accounts statement" at bounding box center [144, 63] width 59 height 5
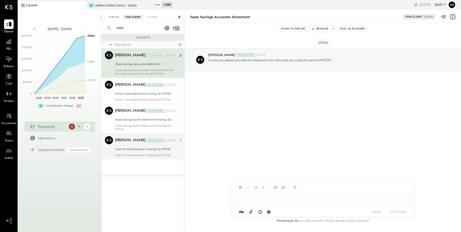
click at [114, 17] on div "For Me" at bounding box center [113, 17] width 15 height 5
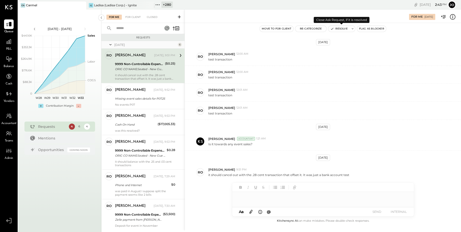
click at [345, 29] on button "Resolve" at bounding box center [338, 29] width 21 height 6
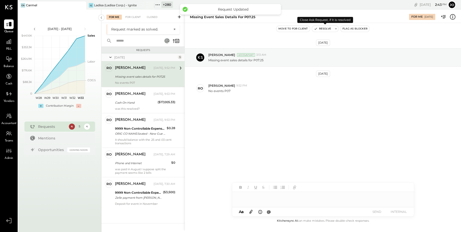
click at [324, 29] on button "Resolve" at bounding box center [322, 29] width 21 height 6
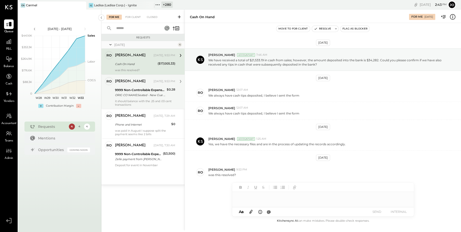
click at [142, 92] on div "9999 Non-Controllable Expenses:Other Income and Expenses:To Be Classified" at bounding box center [140, 89] width 50 height 5
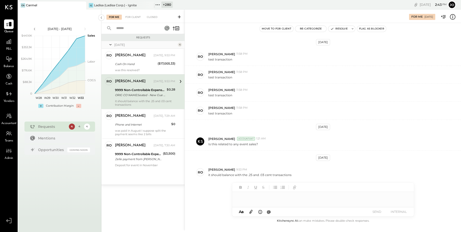
click at [336, 28] on button "Resolve" at bounding box center [338, 29] width 21 height 6
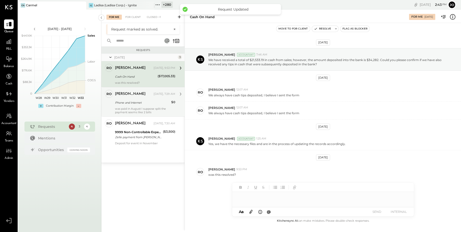
click at [155, 106] on div "ronnie Yesterday, 7:29 AM Phone and Internet $0 was paid in August I suppose sp…" at bounding box center [145, 102] width 60 height 24
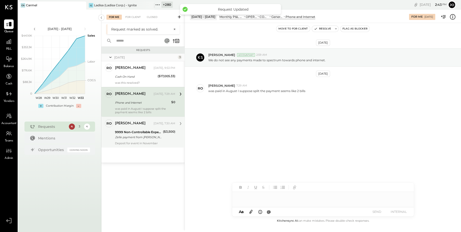
click at [133, 135] on div "Zelle payment from TREVOR ZACHARY BEZDEK XXXXXXX1799" at bounding box center [138, 137] width 46 height 5
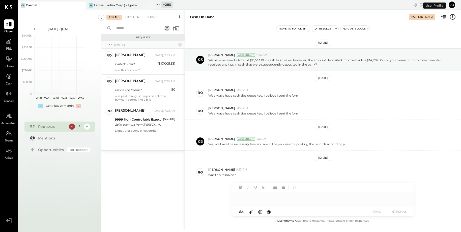
scroll to position [0, 0]
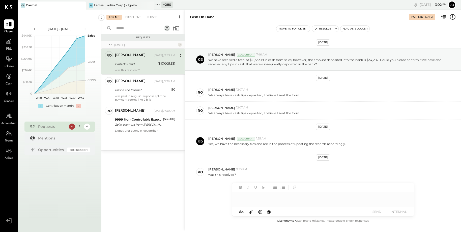
click at [81, 5] on icon at bounding box center [81, 5] width 3 height 3
click at [22, 5] on icon at bounding box center [21, 5] width 7 height 7
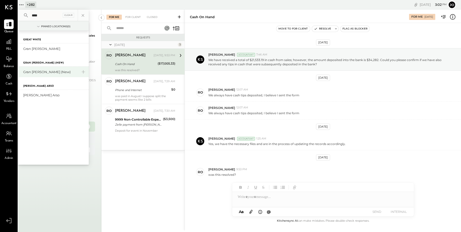
type input "****"
click at [37, 73] on div "Gran [PERSON_NAME] (New)" at bounding box center [50, 72] width 54 height 5
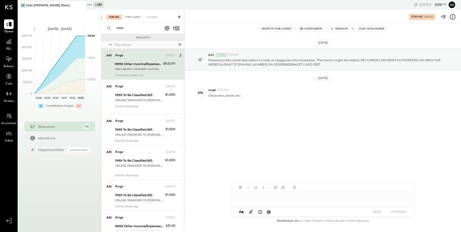
click at [136, 16] on div "For Client" at bounding box center [133, 17] width 20 height 5
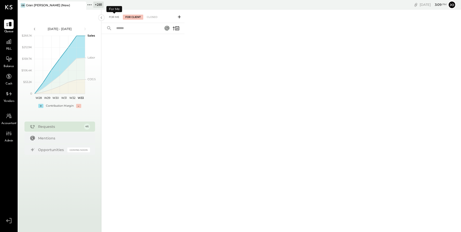
click at [116, 16] on div "For Me" at bounding box center [113, 17] width 15 height 5
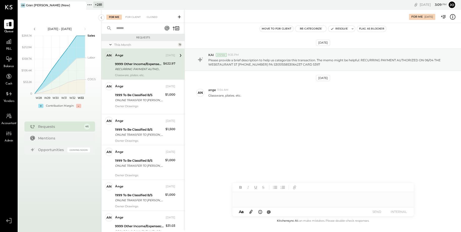
click at [9, 48] on span "P&L" at bounding box center [9, 49] width 6 height 5
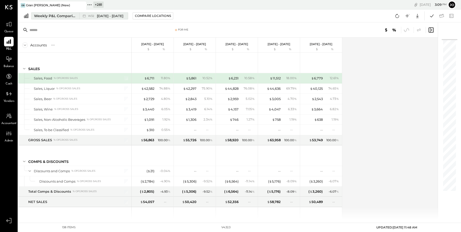
click at [75, 18] on div "Weekly P&L Comparison" at bounding box center [55, 15] width 42 height 5
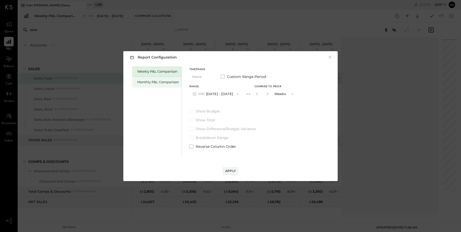
click at [157, 80] on div "Monthly P&L Comparison" at bounding box center [158, 82] width 42 height 5
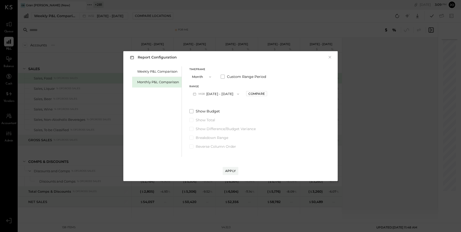
click at [221, 95] on button "M08 [DATE] - [DATE]" at bounding box center [215, 93] width 53 height 9
click at [224, 104] on div "M07 [DATE] - [DATE]" at bounding box center [217, 105] width 57 height 11
click at [258, 93] on div "Compare" at bounding box center [256, 93] width 16 height 4
click at [266, 94] on button "button" at bounding box center [268, 94] width 4 height 6
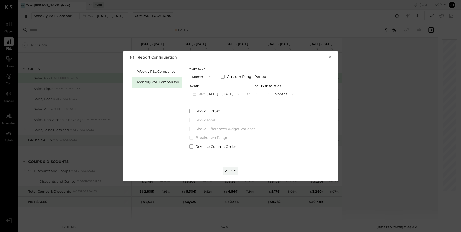
click at [266, 94] on button "button" at bounding box center [268, 94] width 4 height 6
type input "*"
click at [228, 169] on div "Apply" at bounding box center [230, 171] width 11 height 4
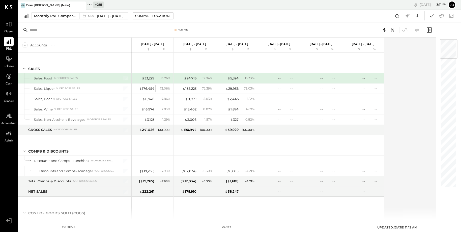
click at [147, 89] on div "$ 176,454" at bounding box center [146, 88] width 15 height 5
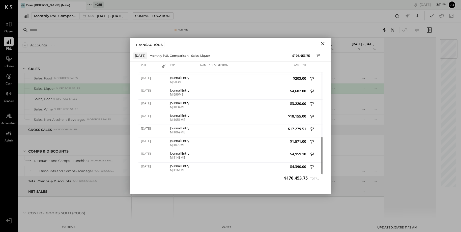
click at [323, 46] on icon "Close" at bounding box center [322, 44] width 6 height 6
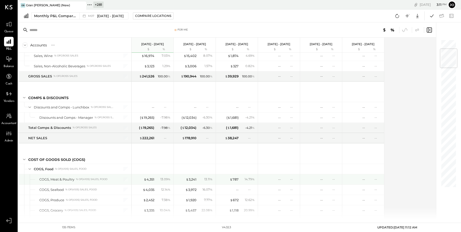
scroll to position [99, 0]
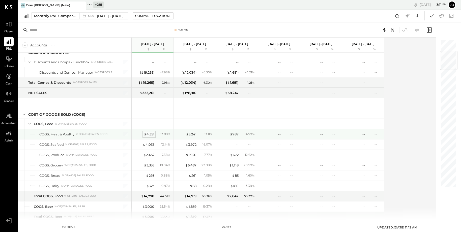
click at [151, 133] on div "$ 4,351" at bounding box center [149, 134] width 11 height 5
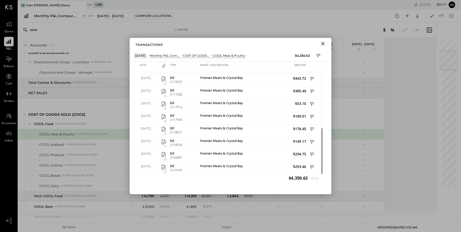
click at [322, 46] on button "Close" at bounding box center [322, 43] width 9 height 7
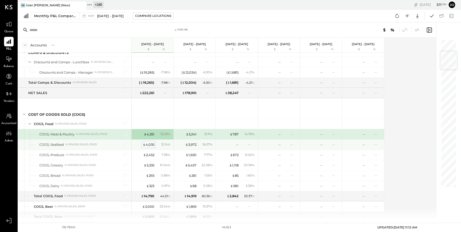
click at [149, 144] on div "$ 4,035" at bounding box center [149, 144] width 12 height 5
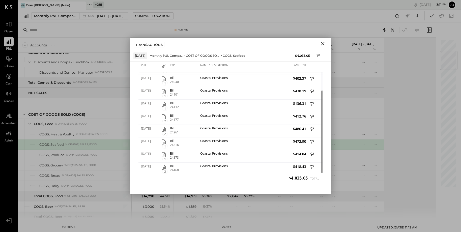
click at [325, 45] on icon "Close" at bounding box center [322, 44] width 6 height 6
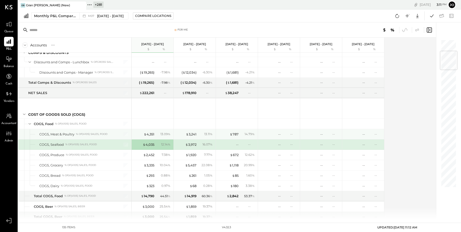
scroll to position [109, 0]
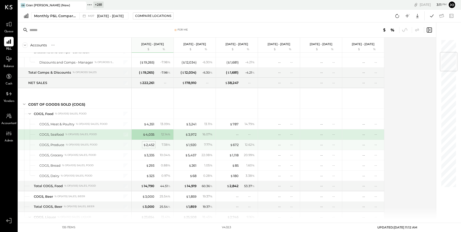
click at [149, 142] on div "$ 2,452" at bounding box center [148, 144] width 11 height 5
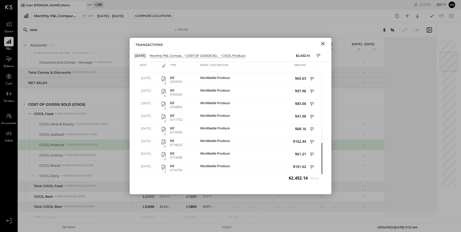
click at [320, 45] on icon "Close" at bounding box center [322, 44] width 6 height 6
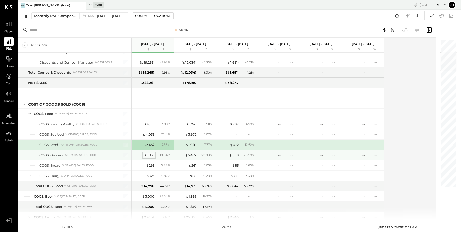
click at [148, 153] on div "$ 3,335" at bounding box center [149, 155] width 11 height 5
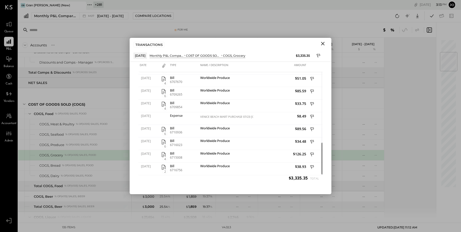
click at [324, 45] on icon "Close" at bounding box center [323, 44] width 4 height 4
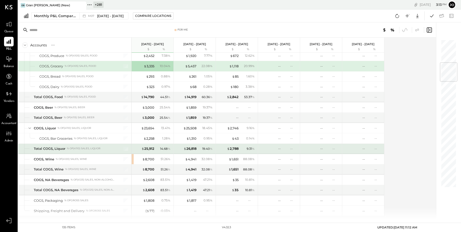
scroll to position [198, 0]
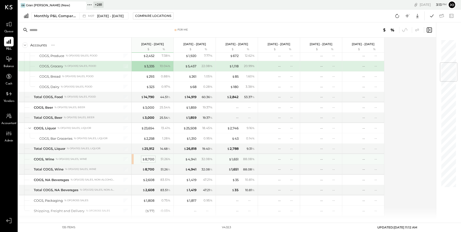
click at [151, 157] on div "$ 8,700" at bounding box center [148, 159] width 12 height 5
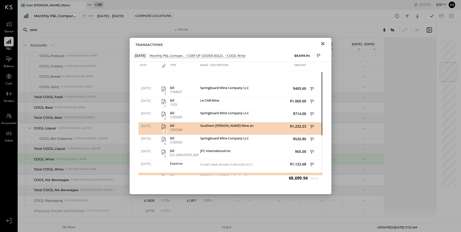
click at [313, 127] on icon at bounding box center [312, 127] width 5 height 6
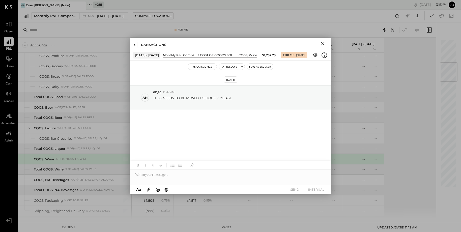
click at [135, 46] on icon at bounding box center [135, 45] width 3 height 3
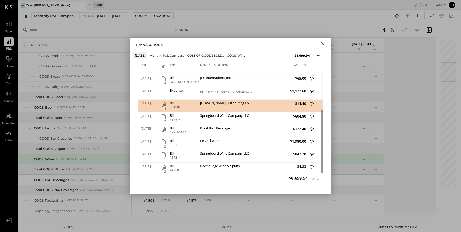
click at [325, 42] on icon "Close" at bounding box center [322, 44] width 6 height 6
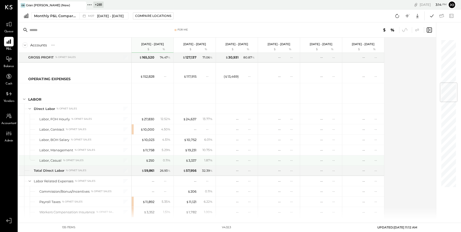
scroll to position [377, 0]
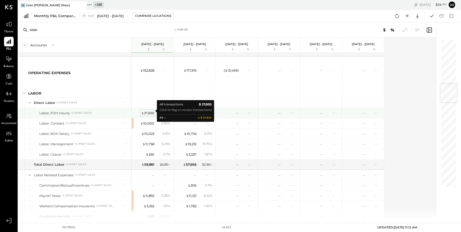
click at [151, 111] on div "$ 27,830" at bounding box center [147, 113] width 13 height 5
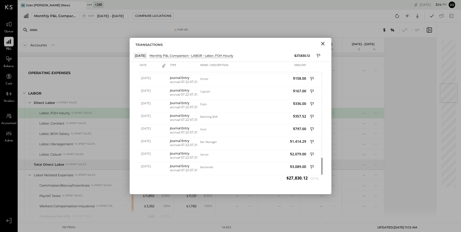
click at [322, 41] on icon "Close" at bounding box center [322, 44] width 6 height 6
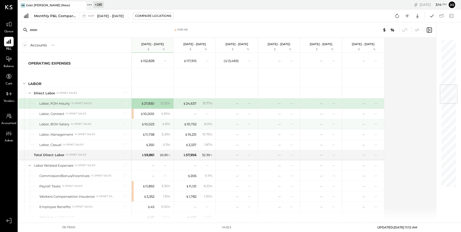
scroll to position [388, 0]
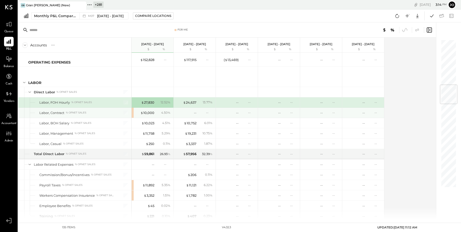
click at [147, 108] on div "$ 10,000 4.50 %" at bounding box center [153, 113] width 38 height 10
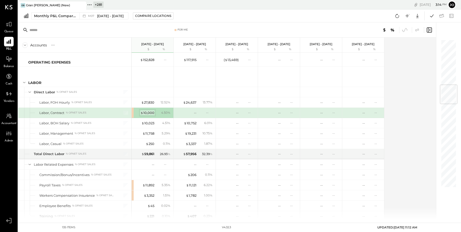
click at [148, 110] on div "$ 10,000" at bounding box center [147, 112] width 14 height 5
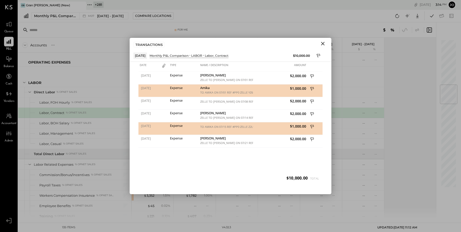
click at [312, 88] on icon at bounding box center [312, 89] width 5 height 6
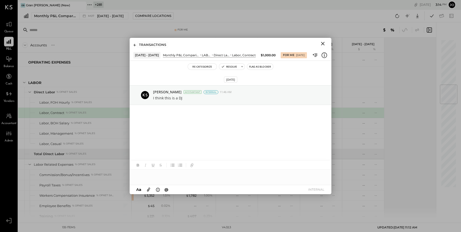
click at [135, 44] on icon at bounding box center [135, 45] width 3 height 3
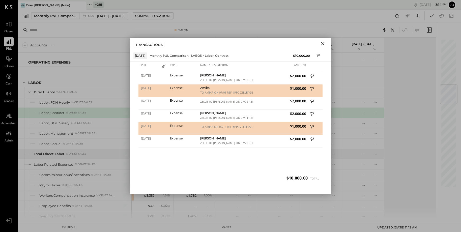
click at [312, 125] on icon at bounding box center [312, 127] width 5 height 6
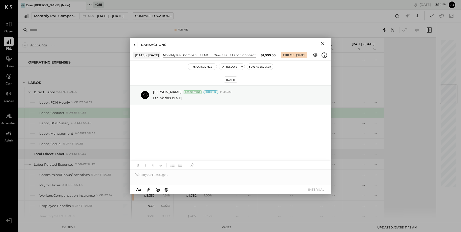
click at [134, 44] on icon at bounding box center [135, 45] width 2 height 3
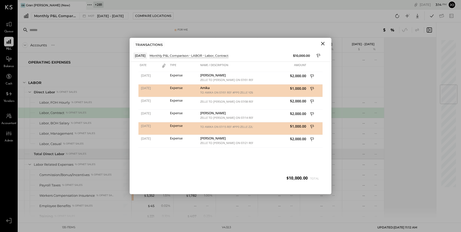
click at [322, 46] on icon "Close" at bounding box center [322, 44] width 6 height 6
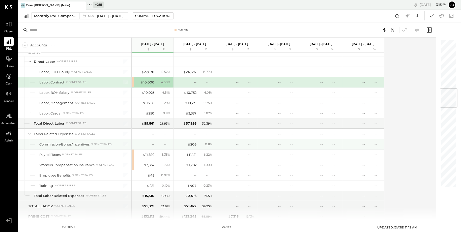
scroll to position [419, 0]
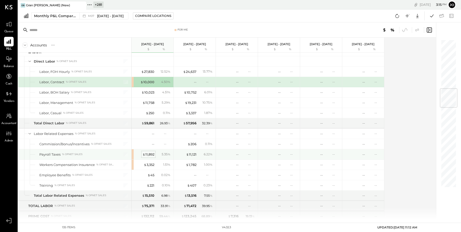
click at [147, 152] on div "$ 11,892" at bounding box center [148, 154] width 12 height 5
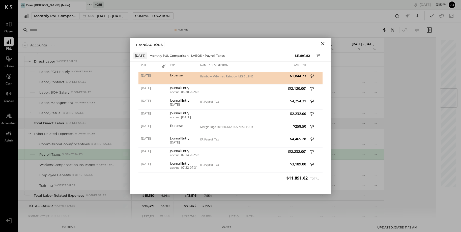
click at [312, 75] on icon at bounding box center [312, 77] width 5 height 6
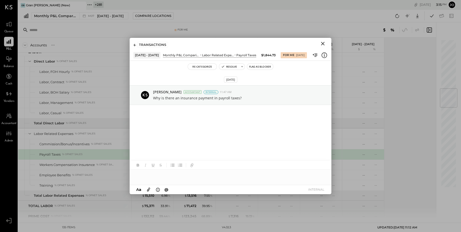
click at [136, 47] on div "TRANSACTIONS" at bounding box center [231, 44] width 202 height 12
click at [134, 45] on icon at bounding box center [135, 45] width 3 height 3
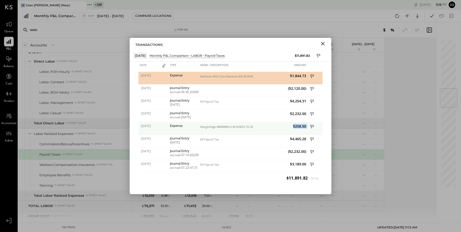
drag, startPoint x: 294, startPoint y: 125, endPoint x: 308, endPoint y: 125, distance: 14.1
click at [308, 122] on div "07/18/2025 Expense MarginEdge 8884889612 BUSINESS TO BUSINESS ACH XXXXX4041 Gra…" at bounding box center [230, 122] width 184 height 0
click at [311, 125] on icon at bounding box center [312, 127] width 5 height 6
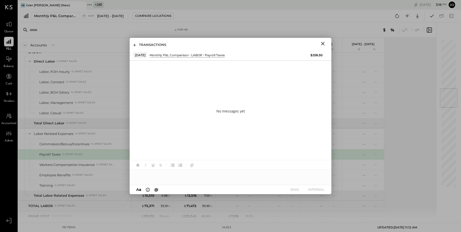
click at [209, 182] on div at bounding box center [231, 172] width 202 height 24
click at [212, 175] on div at bounding box center [231, 175] width 202 height 10
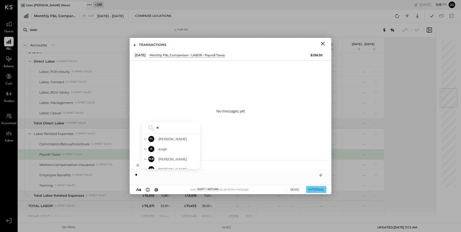
type input "***"
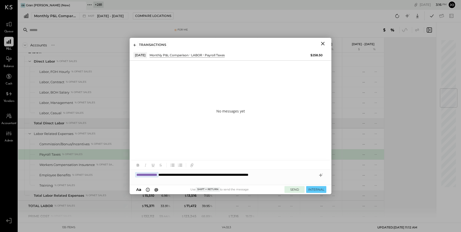
click at [285, 186] on button "SEND" at bounding box center [294, 189] width 20 height 7
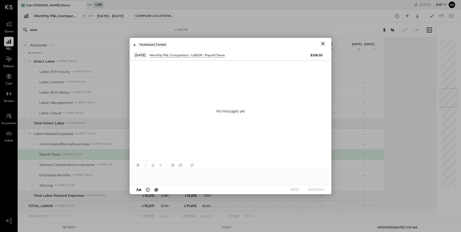
click at [320, 46] on icon "Close" at bounding box center [322, 44] width 6 height 6
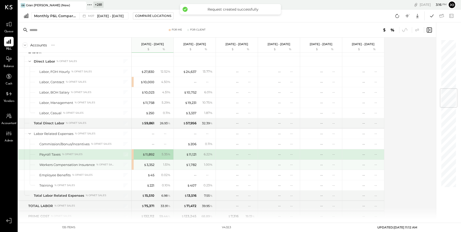
click at [149, 166] on div "$ 3,352 1.51 %" at bounding box center [153, 164] width 38 height 10
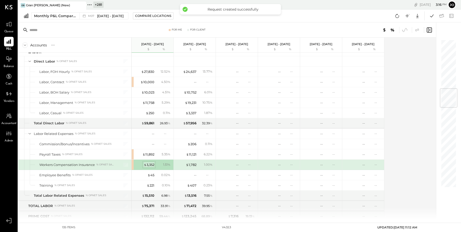
click at [149, 162] on div "$ 3,352" at bounding box center [149, 164] width 11 height 5
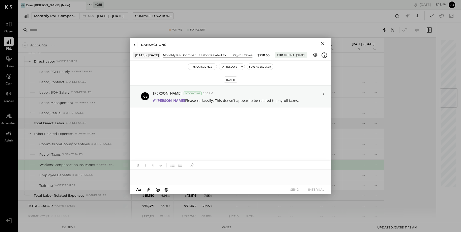
click at [136, 45] on div "TRANSACTIONS" at bounding box center [151, 45] width 34 height 6
click at [324, 43] on icon "Close" at bounding box center [322, 44] width 6 height 6
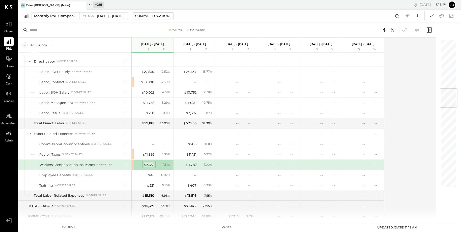
click at [150, 162] on div "$ 3,352" at bounding box center [149, 164] width 11 height 5
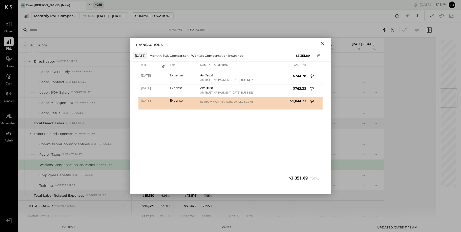
click at [323, 45] on icon "Close" at bounding box center [322, 44] width 6 height 6
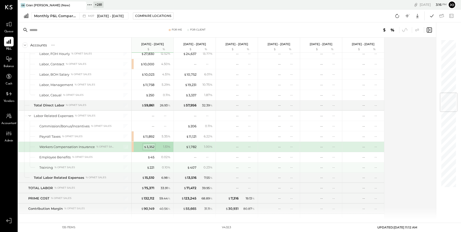
scroll to position [465, 0]
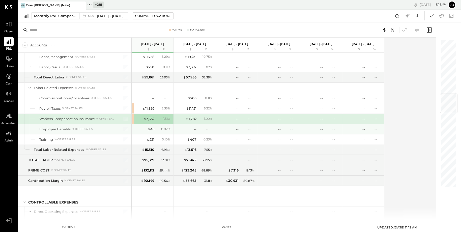
click at [150, 114] on div "$ 3,352 1.51 %" at bounding box center [153, 119] width 38 height 10
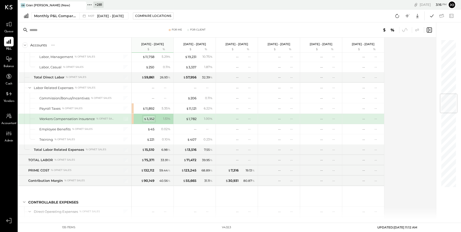
click at [150, 116] on div "$ 3,352" at bounding box center [149, 118] width 11 height 5
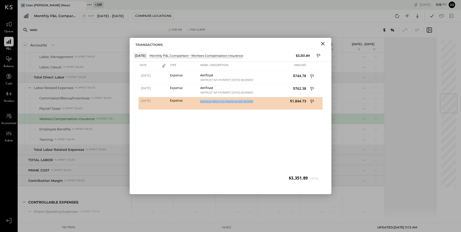
drag, startPoint x: 200, startPoint y: 102, endPoint x: 255, endPoint y: 102, distance: 54.9
click at [254, 97] on div "07/29/2025 Expense Rainbow MGA Insu Rainbow MG BUSINESS TO BUSINESS ACH ST-V7G7…" at bounding box center [230, 97] width 184 height 0
click at [255, 102] on span "$1,844.73" at bounding box center [280, 101] width 52 height 5
click at [313, 101] on icon at bounding box center [312, 102] width 5 height 6
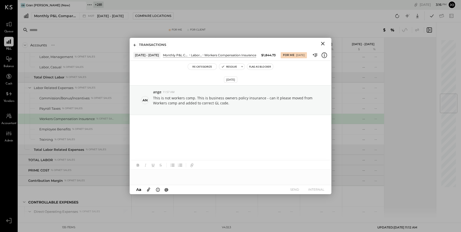
click at [134, 48] on div "TRANSACTIONS" at bounding box center [231, 44] width 202 height 12
click at [135, 47] on div "TRANSACTIONS" at bounding box center [151, 45] width 34 height 6
click at [135, 45] on icon at bounding box center [135, 45] width 3 height 3
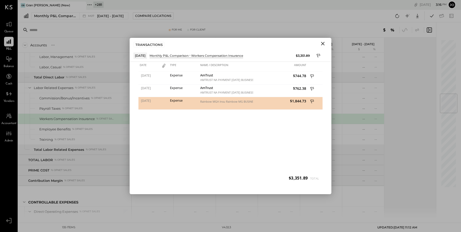
click at [325, 43] on icon "Close" at bounding box center [322, 44] width 6 height 6
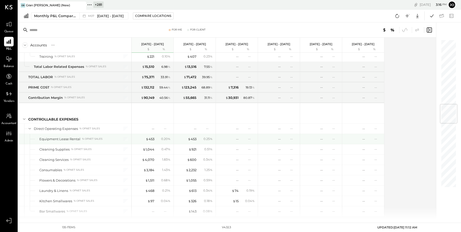
scroll to position [556, 0]
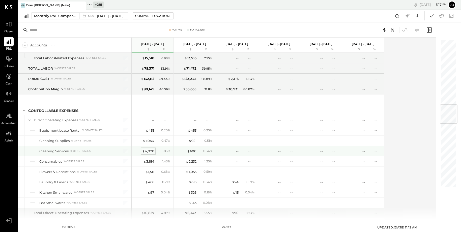
click at [150, 149] on div "$ 4,070" at bounding box center [148, 151] width 12 height 5
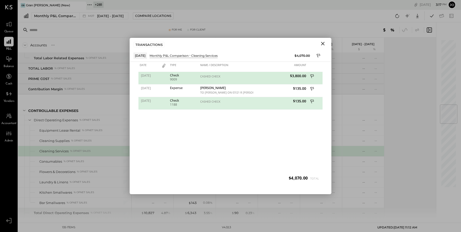
click at [311, 77] on icon at bounding box center [312, 77] width 5 height 6
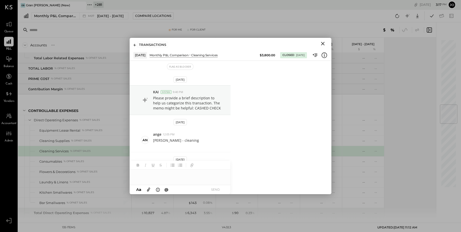
scroll to position [42, 0]
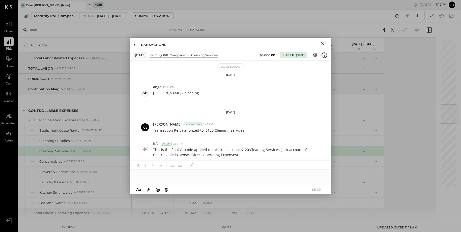
click at [325, 42] on icon "Close" at bounding box center [322, 44] width 6 height 6
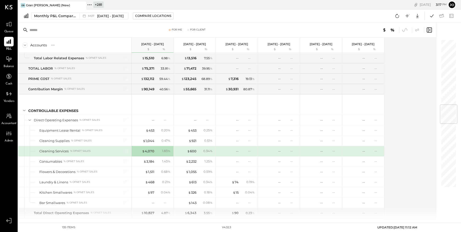
click at [155, 150] on div "$ 4,070 1.83 %" at bounding box center [153, 151] width 38 height 10
click at [151, 149] on div "$ 4,070" at bounding box center [148, 151] width 12 height 5
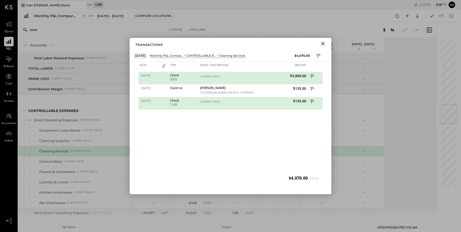
click at [321, 46] on icon "Close" at bounding box center [322, 44] width 6 height 6
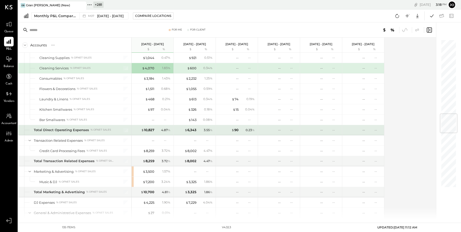
scroll to position [640, 0]
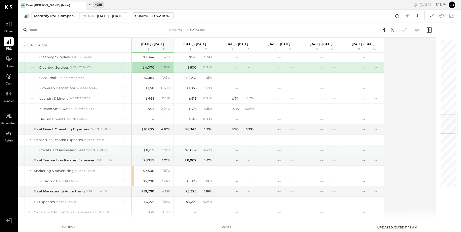
click at [151, 149] on div "$ 8,259 3.72 %" at bounding box center [153, 150] width 38 height 10
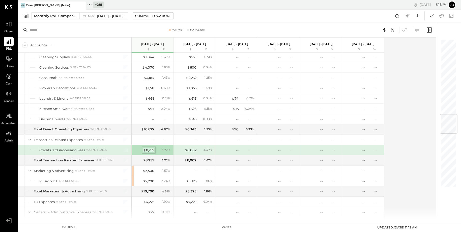
click at [150, 148] on div "$ 8,259" at bounding box center [148, 150] width 11 height 5
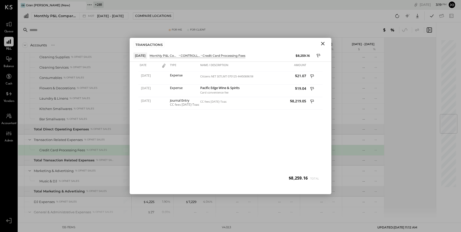
click at [322, 43] on icon "Close" at bounding box center [323, 44] width 4 height 4
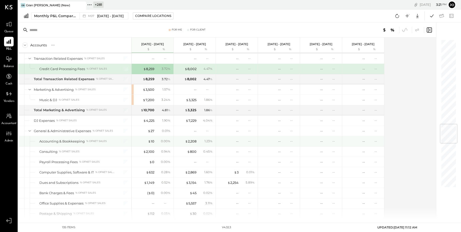
scroll to position [734, 0]
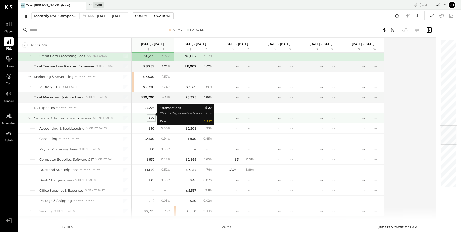
click at [151, 116] on div "$ 27" at bounding box center [151, 118] width 7 height 5
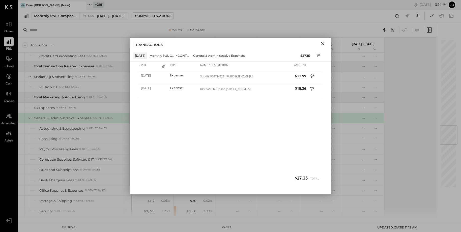
click at [324, 41] on icon "Close" at bounding box center [322, 44] width 6 height 6
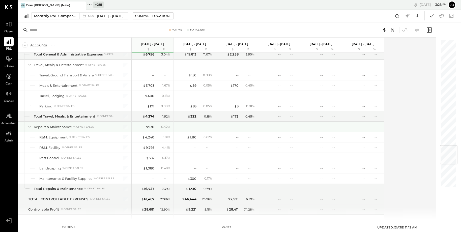
scroll to position [903, 0]
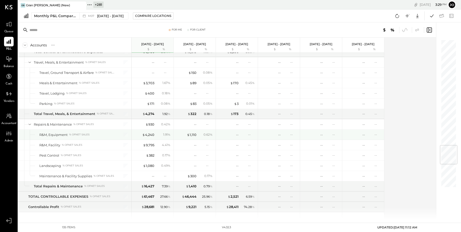
click at [148, 133] on div "$ 4,240 1.91 %" at bounding box center [153, 135] width 38 height 10
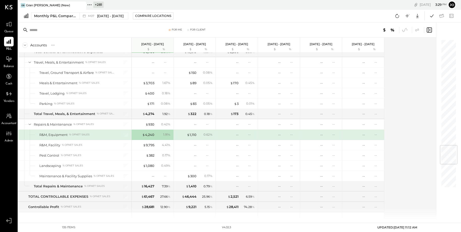
click at [148, 133] on div "$ 4,240 1.91 %" at bounding box center [153, 135] width 38 height 10
click at [148, 132] on div "$ 4,240" at bounding box center [148, 134] width 12 height 5
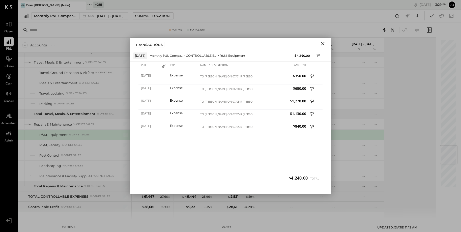
click at [321, 43] on icon "Close" at bounding box center [322, 44] width 6 height 6
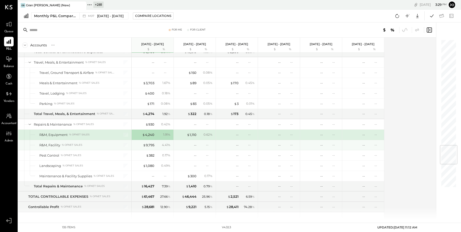
click at [150, 143] on div "$ 9,795 4.41 %" at bounding box center [153, 145] width 38 height 10
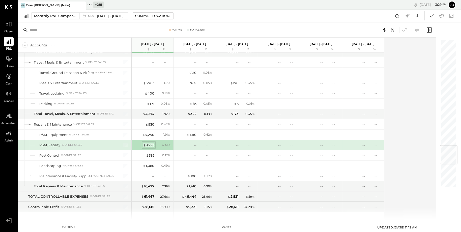
click at [148, 143] on div "$ 9,795" at bounding box center [148, 145] width 11 height 5
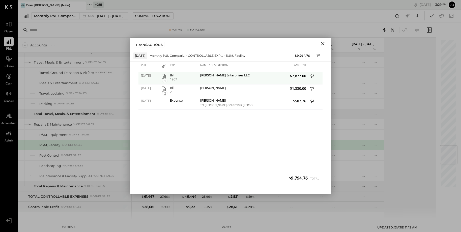
click at [161, 73] on icon "button" at bounding box center [163, 76] width 6 height 6
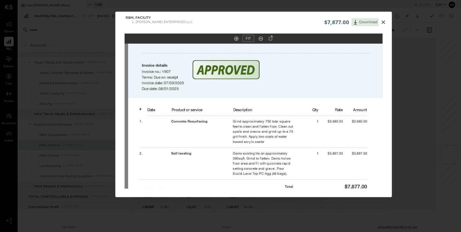
drag, startPoint x: 255, startPoint y: 91, endPoint x: 258, endPoint y: 106, distance: 15.8
click at [258, 106] on img at bounding box center [257, 121] width 258 height 334
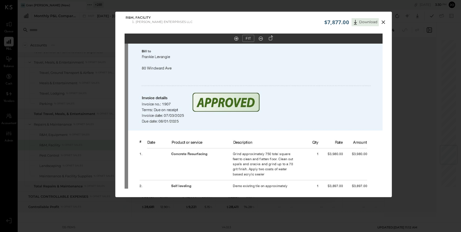
drag, startPoint x: 291, startPoint y: 102, endPoint x: 291, endPoint y: 126, distance: 24.4
click at [291, 126] on img at bounding box center [257, 154] width 258 height 334
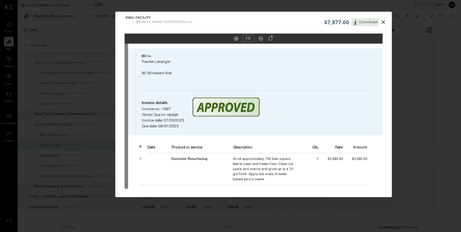
drag, startPoint x: 291, startPoint y: 126, endPoint x: 291, endPoint y: 144, distance: 17.9
click at [291, 131] on img at bounding box center [257, 159] width 258 height 334
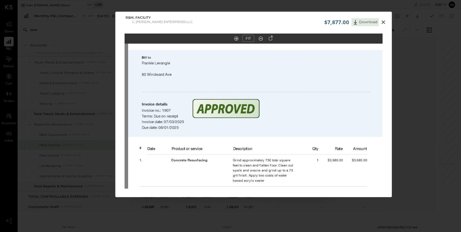
click at [381, 22] on icon at bounding box center [383, 22] width 6 height 6
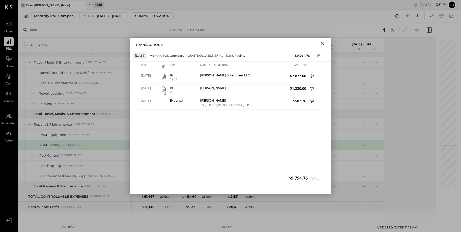
click at [320, 45] on icon "Close" at bounding box center [322, 44] width 6 height 6
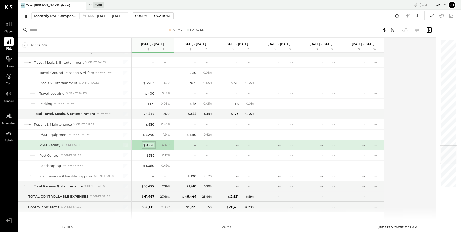
click at [149, 143] on div "$ 9,795" at bounding box center [148, 145] width 11 height 5
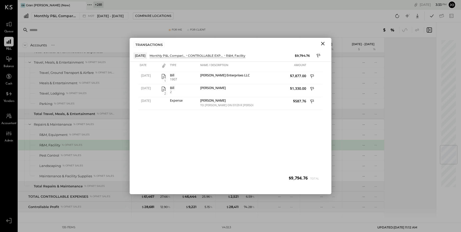
click at [323, 43] on icon "Close" at bounding box center [323, 44] width 4 height 4
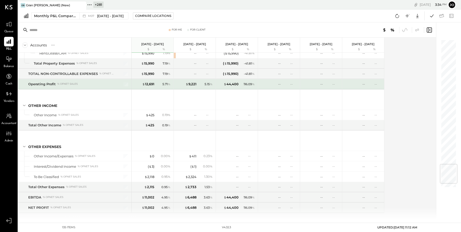
scroll to position [964, 0]
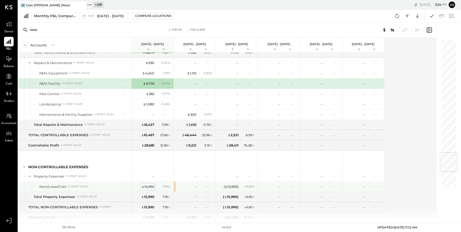
click at [150, 184] on div "$ 15,990" at bounding box center [147, 186] width 13 height 5
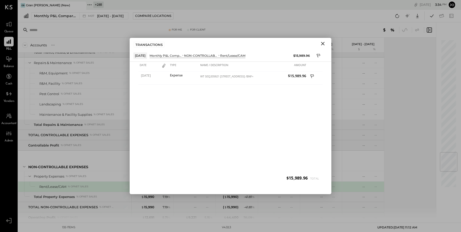
click at [327, 43] on button "Close" at bounding box center [322, 43] width 9 height 7
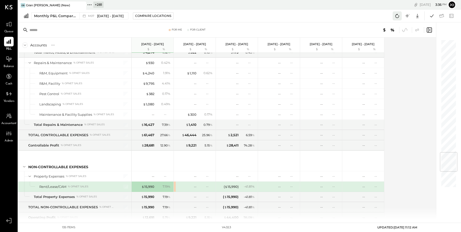
click at [394, 18] on icon at bounding box center [397, 16] width 7 height 7
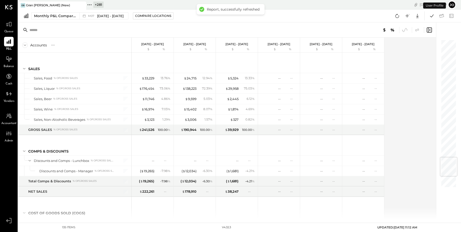
scroll to position [1005, 0]
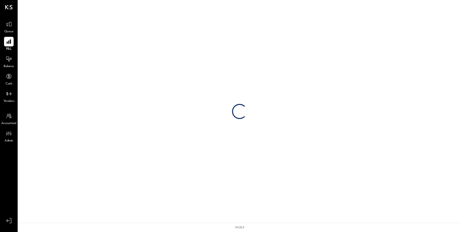
click at [8, 124] on span "Accountant" at bounding box center [8, 123] width 15 height 5
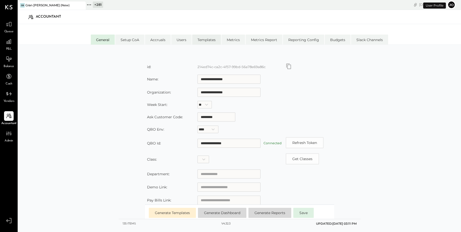
click at [216, 41] on li "Templates" at bounding box center [206, 40] width 29 height 10
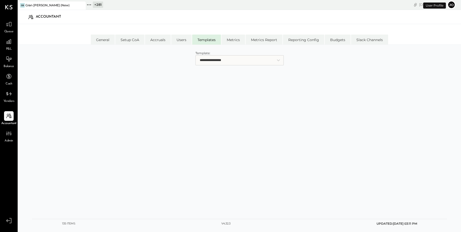
click at [220, 57] on select "**********" at bounding box center [239, 60] width 88 height 10
select select "**********"
click at [195, 55] on select "**********" at bounding box center [239, 60] width 88 height 10
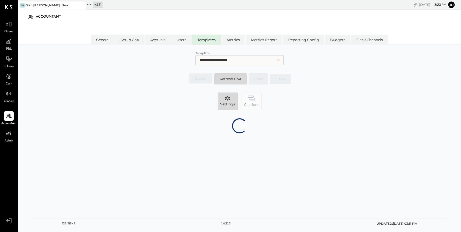
select select "******"
select select "*******"
select select "******"
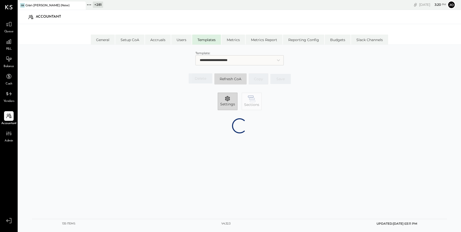
select select "********"
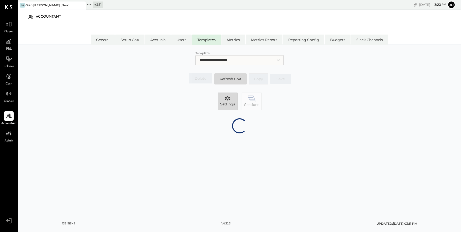
select select "********"
select select "*******"
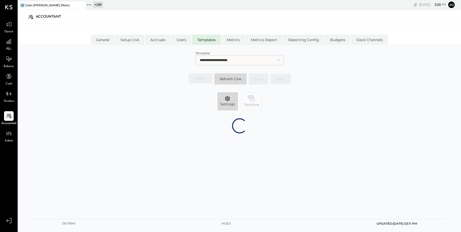
select select "*******"
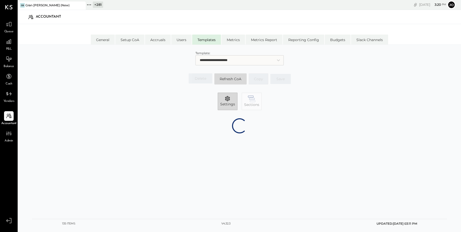
select select "*******"
select select "******"
select select "*******"
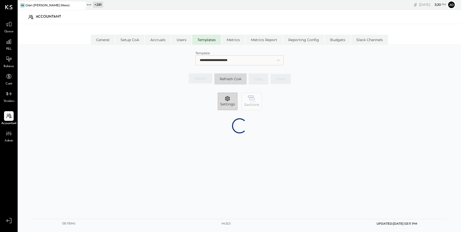
select select "*******"
select select "********"
select select "*******"
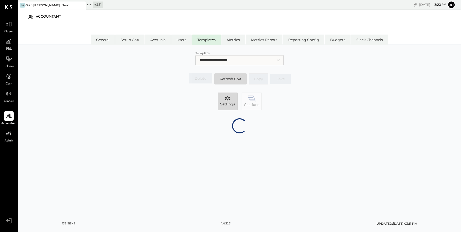
select select "*******"
select select "********"
select select "*******"
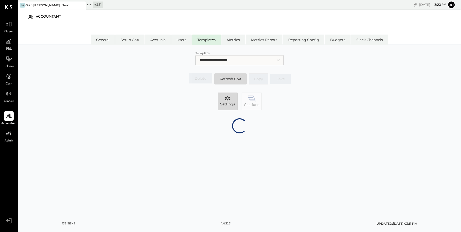
select select "********"
select select "*******"
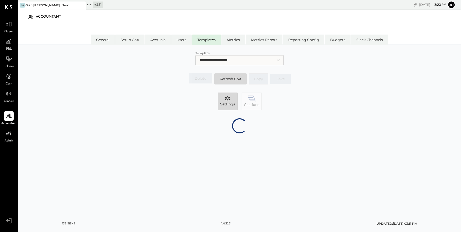
select select "*******"
select select "********"
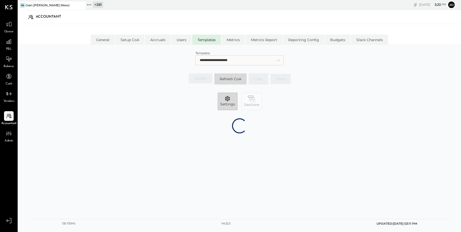
select select "*******"
select select "********"
select select "*******"
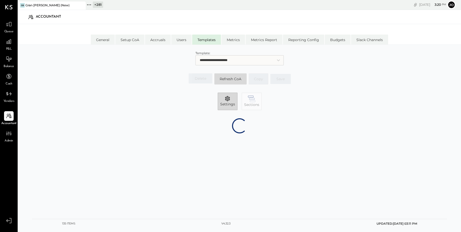
select select "*******"
select select "********"
select select "*******"
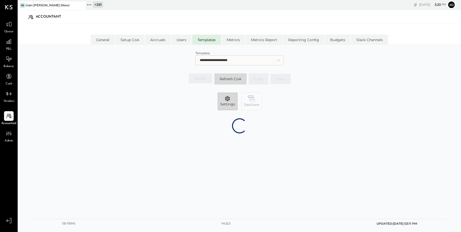
select select "********"
select select "*******"
select select "********"
select select "*******"
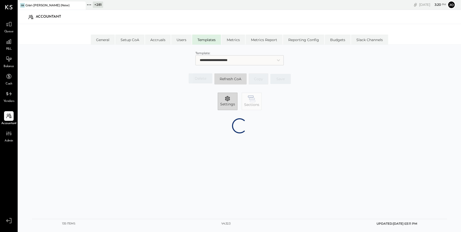
select select "*******"
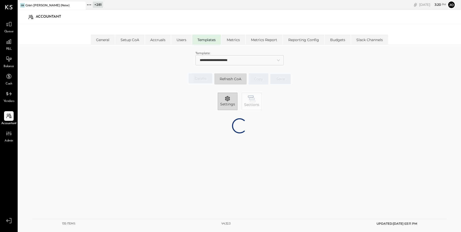
select select "*******"
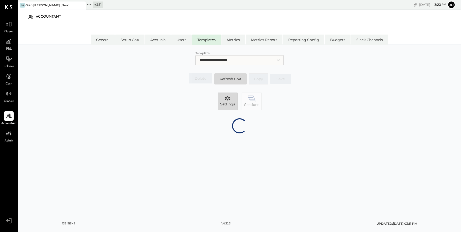
select select "*******"
select select "******"
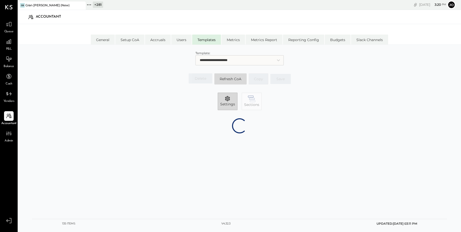
select select "******"
select select "*******"
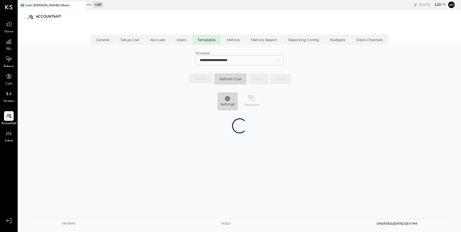
select select "*******"
select select "*****"
select select "********"
select select "*******"
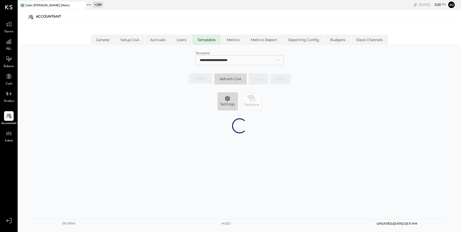
select select "********"
select select "*******"
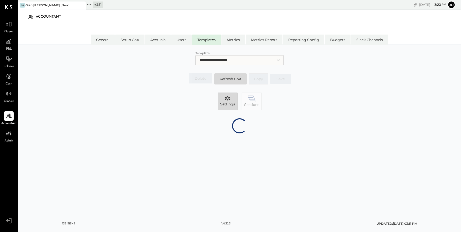
select select "*******"
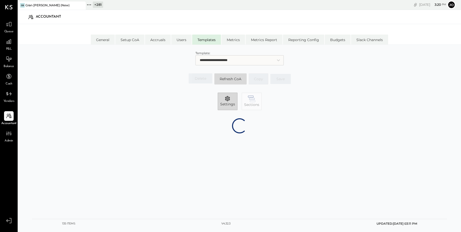
select select "*******"
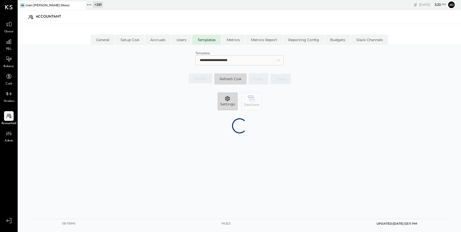
select select "*******"
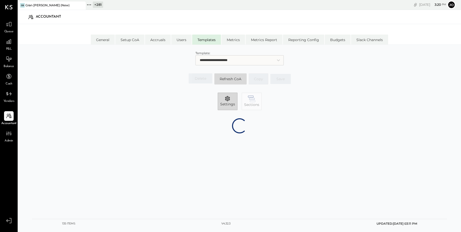
select select "*******"
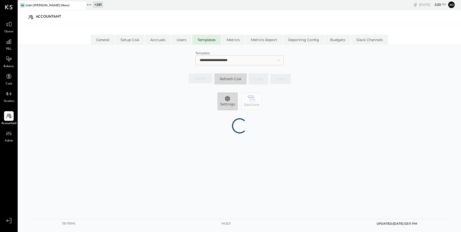
select select "*******"
select select "*****"
select select "********"
select select "*******"
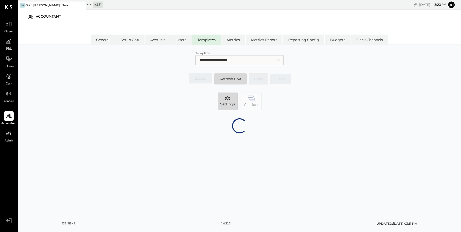
select select "*******"
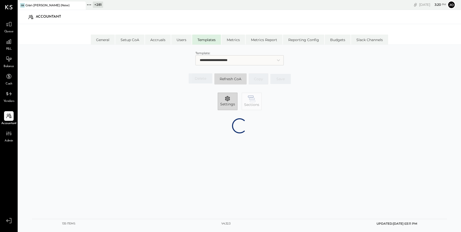
select select "*******"
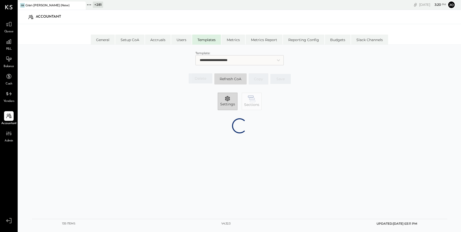
select select "*******"
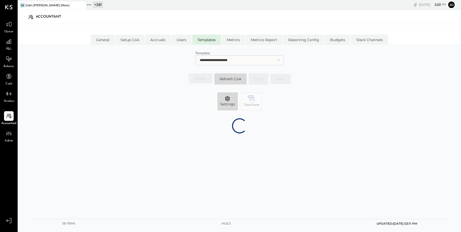
select select "*******"
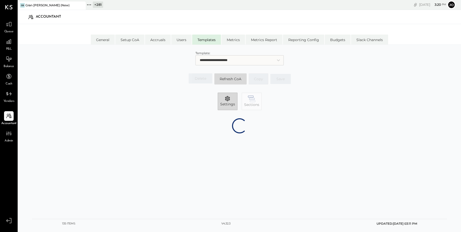
select select "*******"
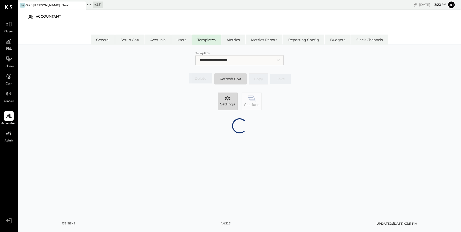
select select "*******"
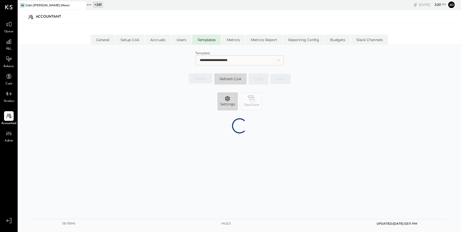
select select "*******"
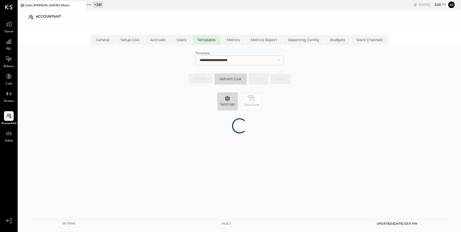
select select "*******"
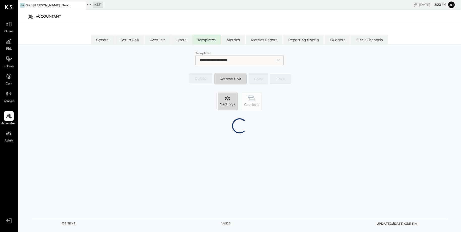
select select "*******"
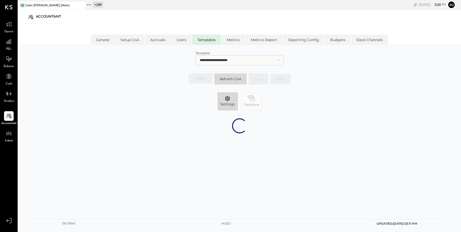
select select "*******"
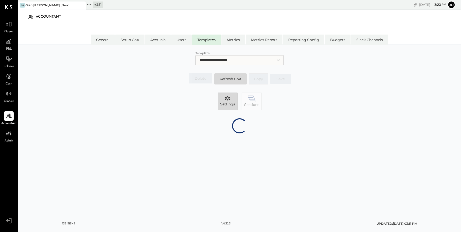
select select "*******"
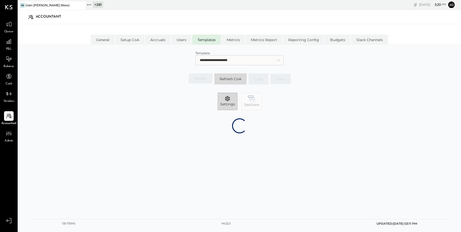
select select "*******"
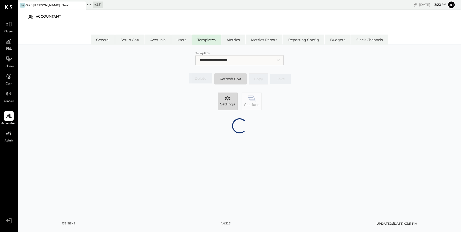
select select "*******"
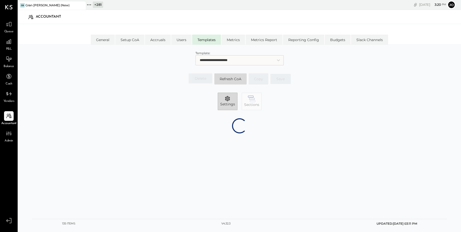
select select "*******"
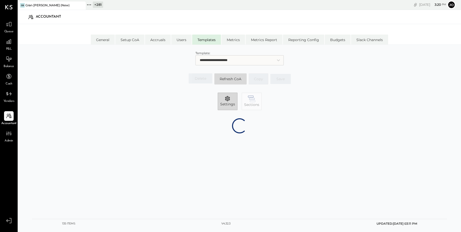
select select "*******"
select select "*****"
select select "********"
select select "*******"
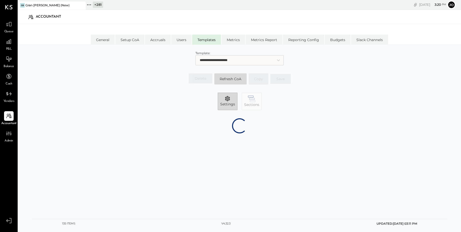
select select "*******"
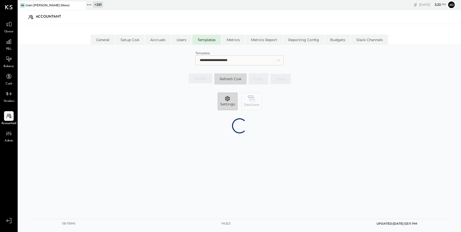
select select "*******"
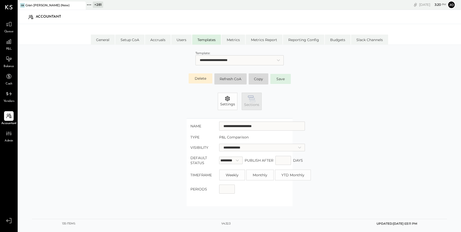
click at [248, 100] on icon "button" at bounding box center [252, 98] width 8 height 7
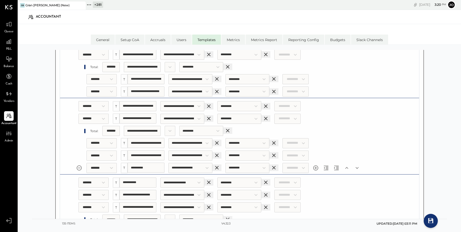
scroll to position [2384, 0]
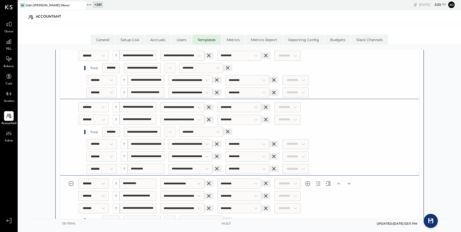
click at [71, 180] on icon "Remove section" at bounding box center [71, 183] width 6 height 6
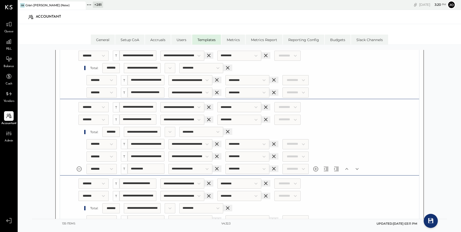
click at [318, 166] on icon "Add section" at bounding box center [315, 169] width 6 height 6
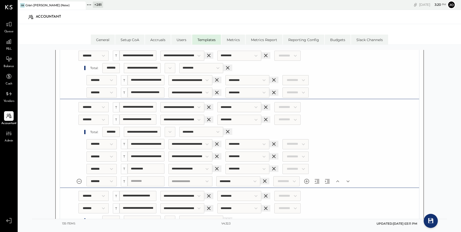
click at [146, 176] on input "Section title" at bounding box center [145, 181] width 37 height 10
click at [198, 176] on input "Choose an account:" at bounding box center [190, 181] width 44 height 10
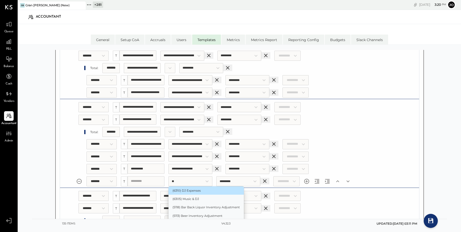
click at [196, 186] on li "(6310) DJ Expenses" at bounding box center [205, 190] width 75 height 8
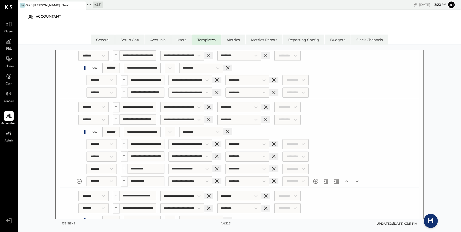
click at [148, 176] on input "**********" at bounding box center [145, 181] width 37 height 10
click at [149, 164] on input "**********" at bounding box center [145, 169] width 37 height 10
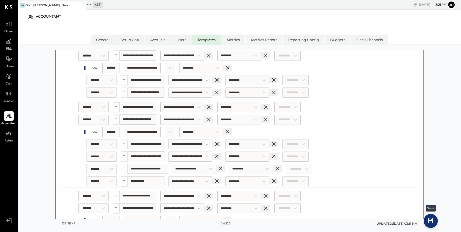
click at [434, 222] on li "Save" at bounding box center [430, 221] width 14 height 14
click at [431, 221] on icon at bounding box center [430, 220] width 5 height 5
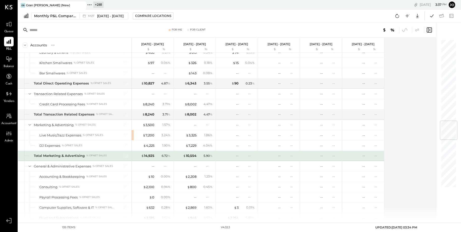
scroll to position [714, 0]
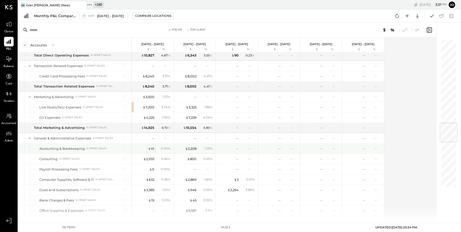
click at [151, 146] on div "$ 10" at bounding box center [151, 148] width 6 height 5
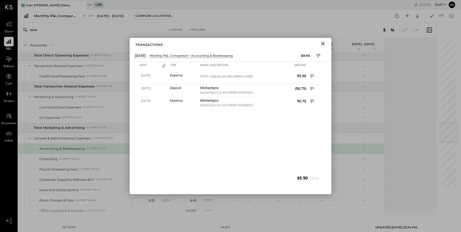
click at [322, 45] on icon "Close" at bounding box center [322, 44] width 6 height 6
